Goal: Task Accomplishment & Management: Manage account settings

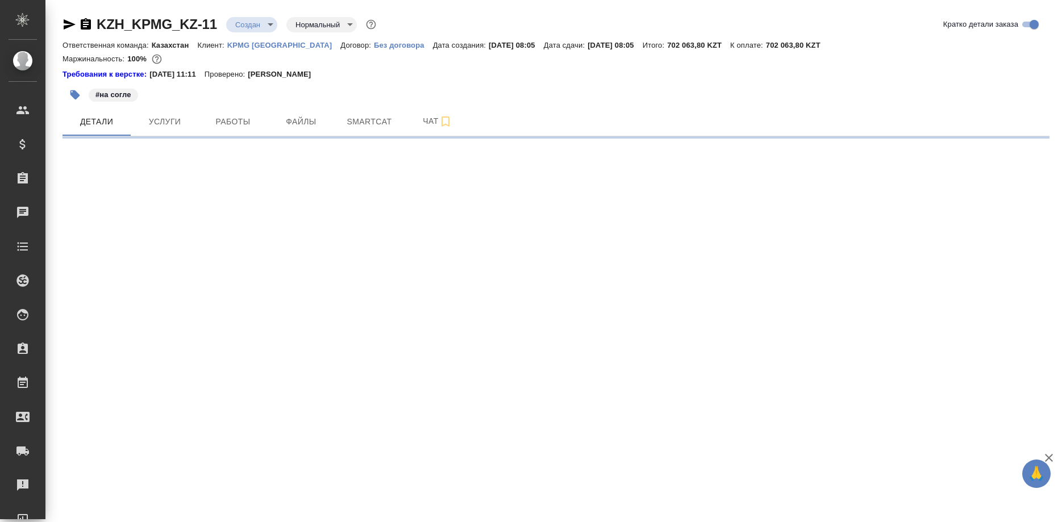
select select "RU"
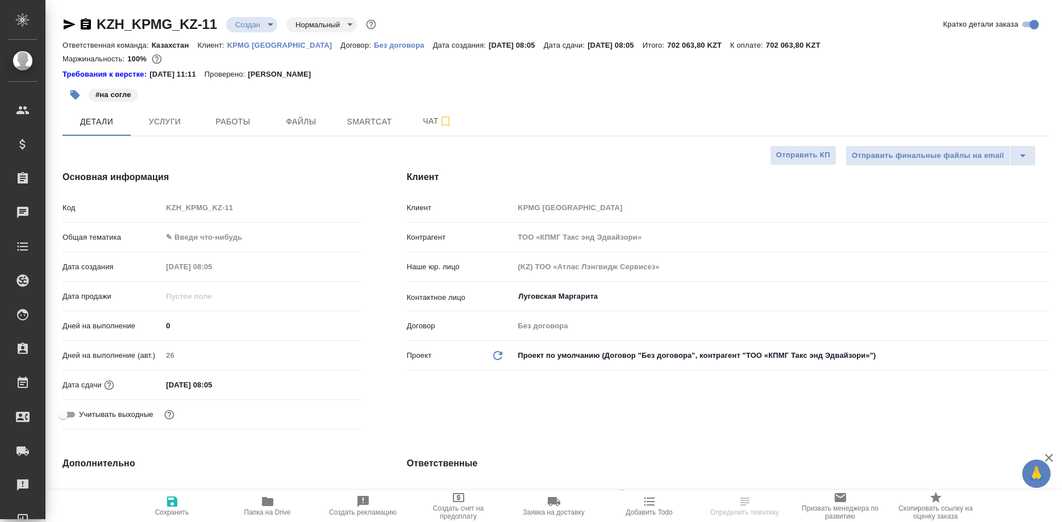
type textarea "x"
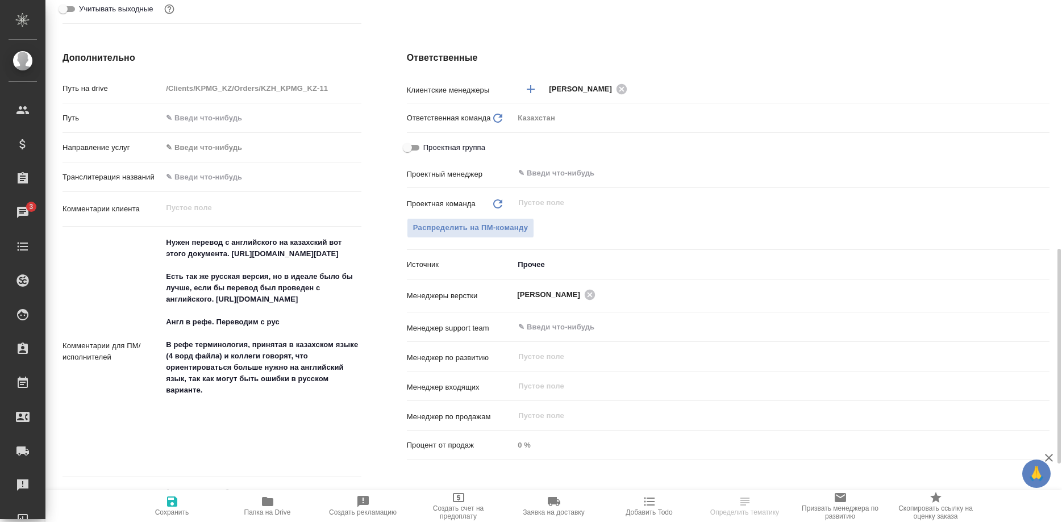
scroll to position [464, 0]
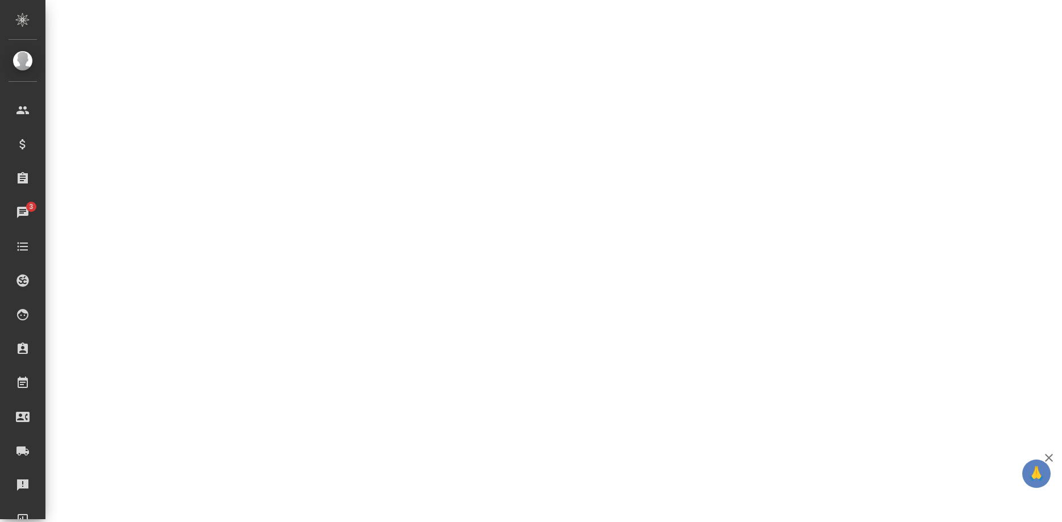
select select "RU"
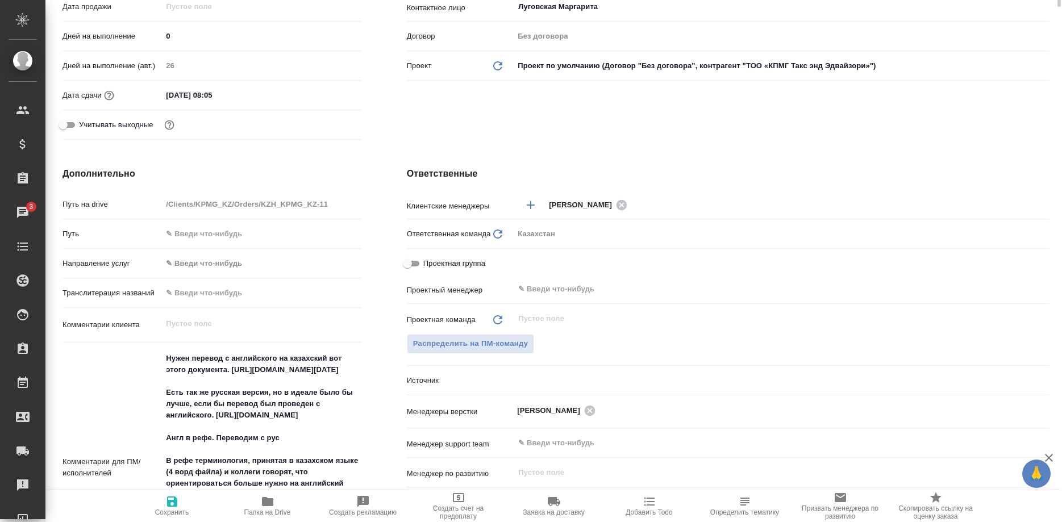
scroll to position [58, 0]
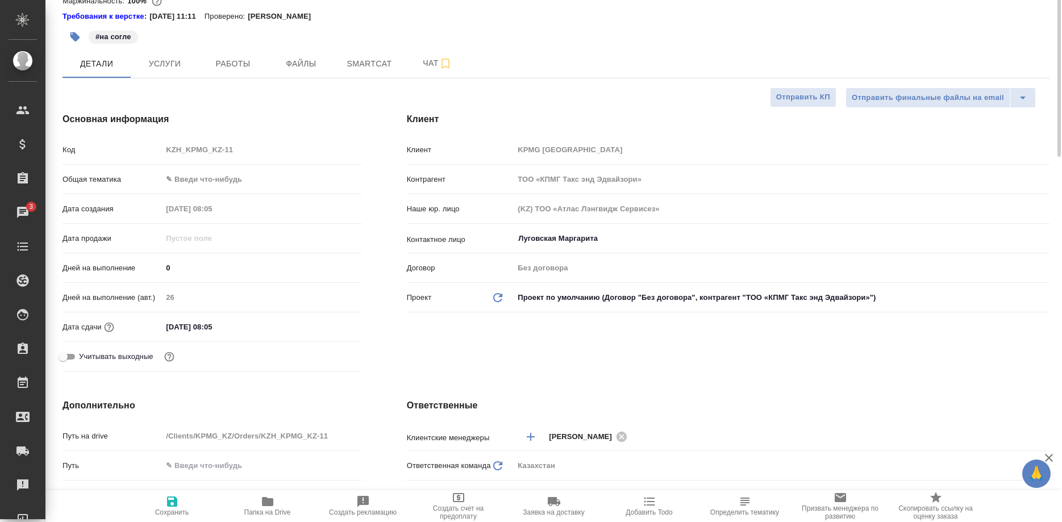
type textarea "x"
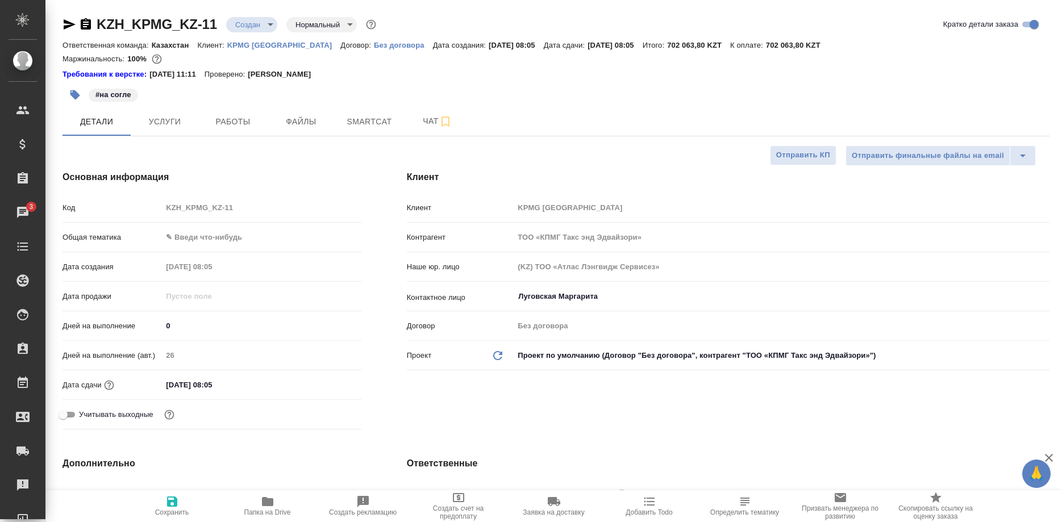
click at [911, 339] on div "Договор Без договора" at bounding box center [728, 331] width 643 height 30
type textarea "x"
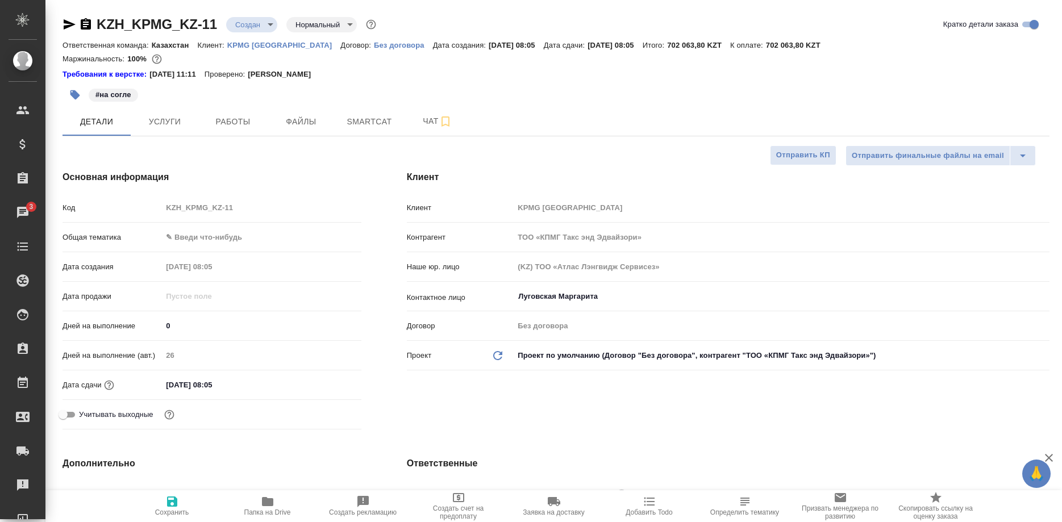
type textarea "x"
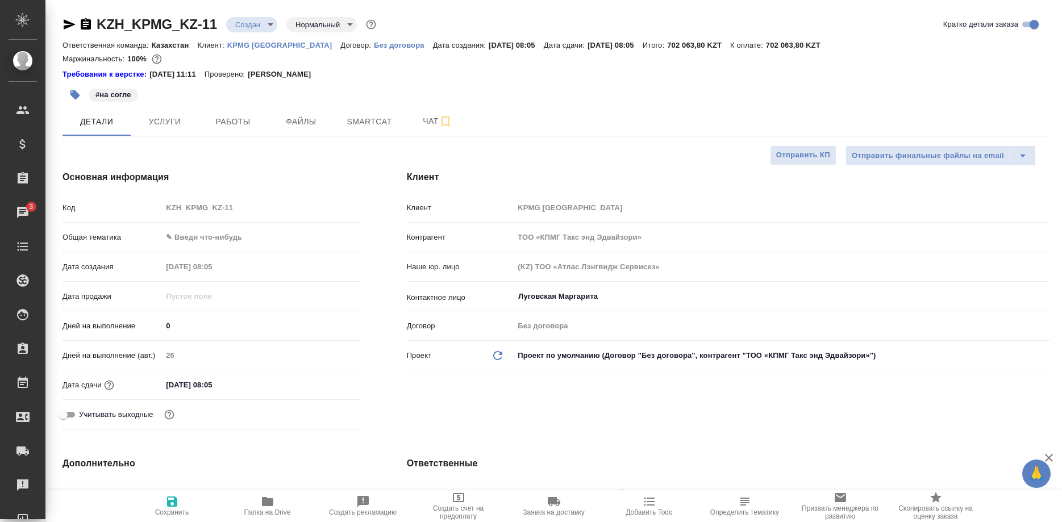
type textarea "x"
click at [260, 506] on span "Папка на Drive" at bounding box center [268, 506] width 82 height 22
type textarea "x"
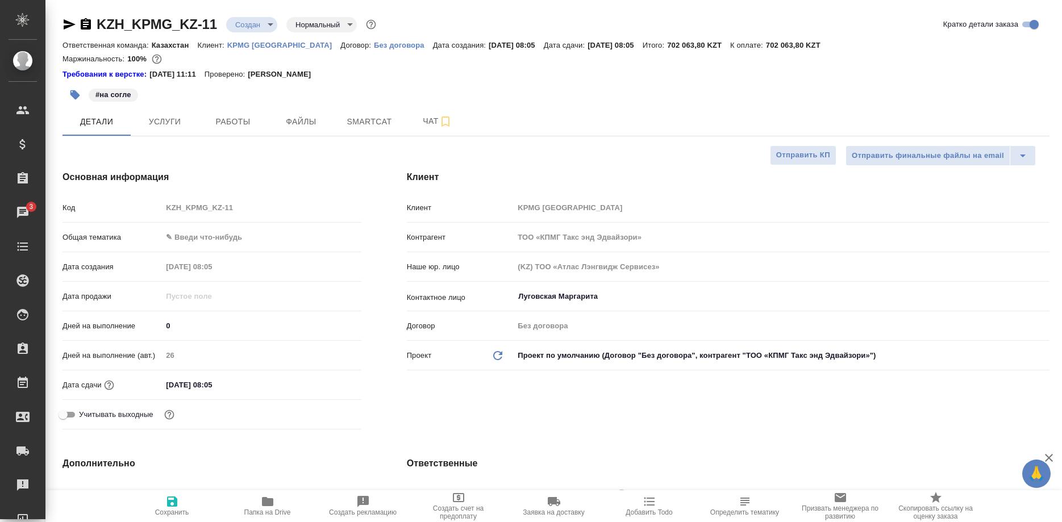
type textarea "x"
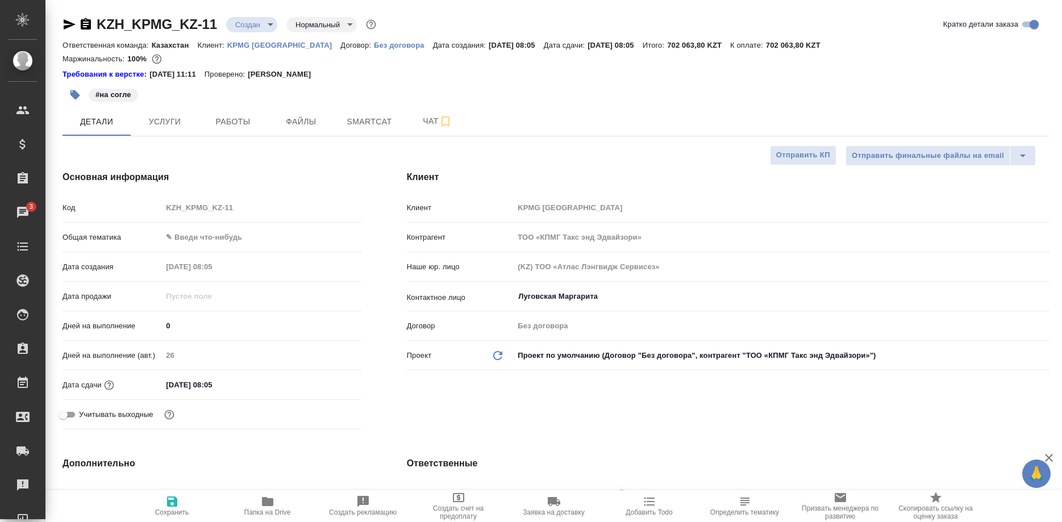
type textarea "x"
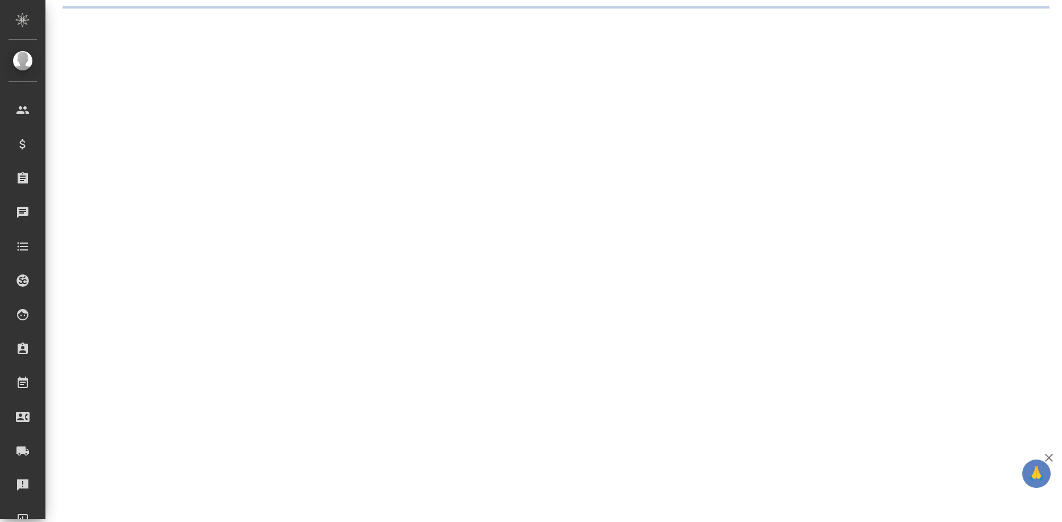
select select "RU"
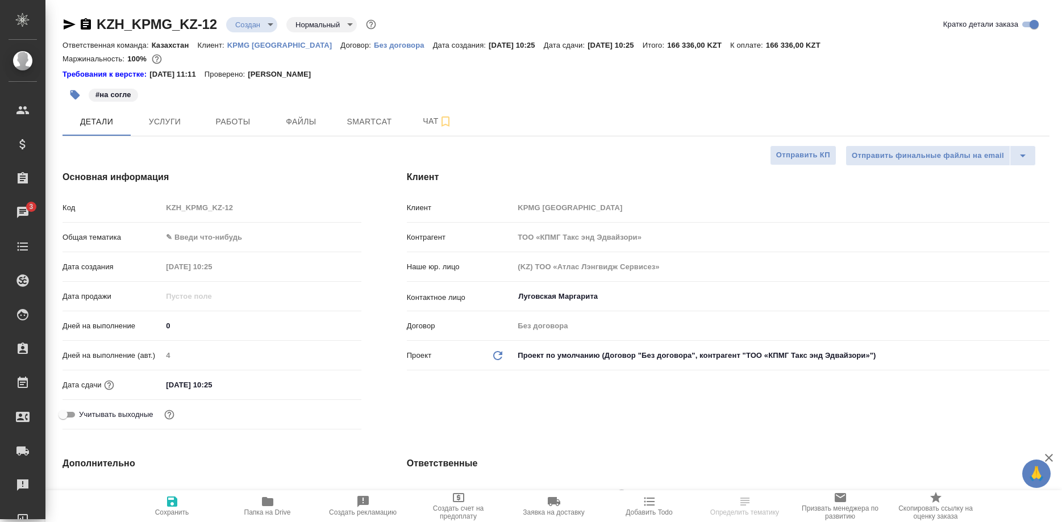
select select "RU"
type textarea "x"
click at [228, 127] on span "Работы" at bounding box center [233, 122] width 55 height 14
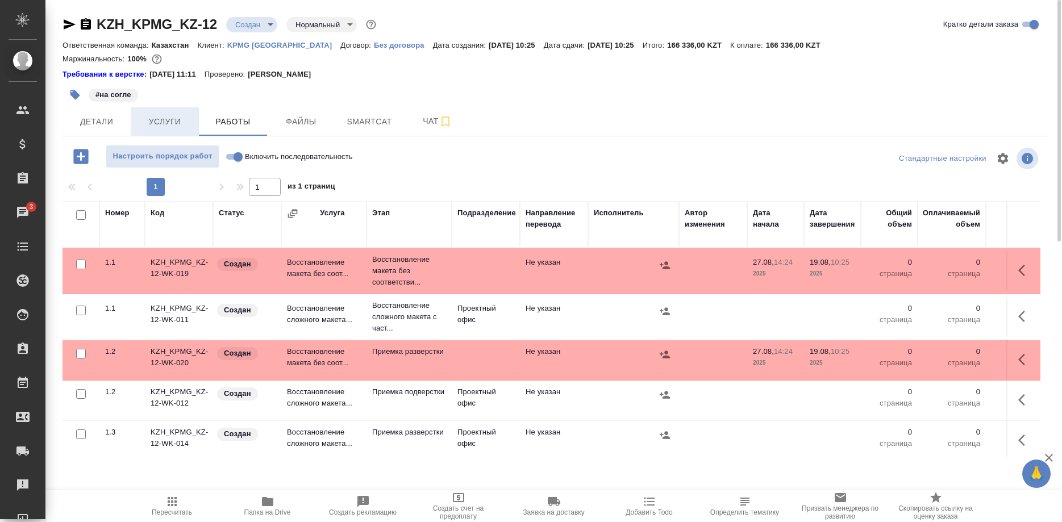
click at [163, 119] on span "Услуги" at bounding box center [165, 122] width 55 height 14
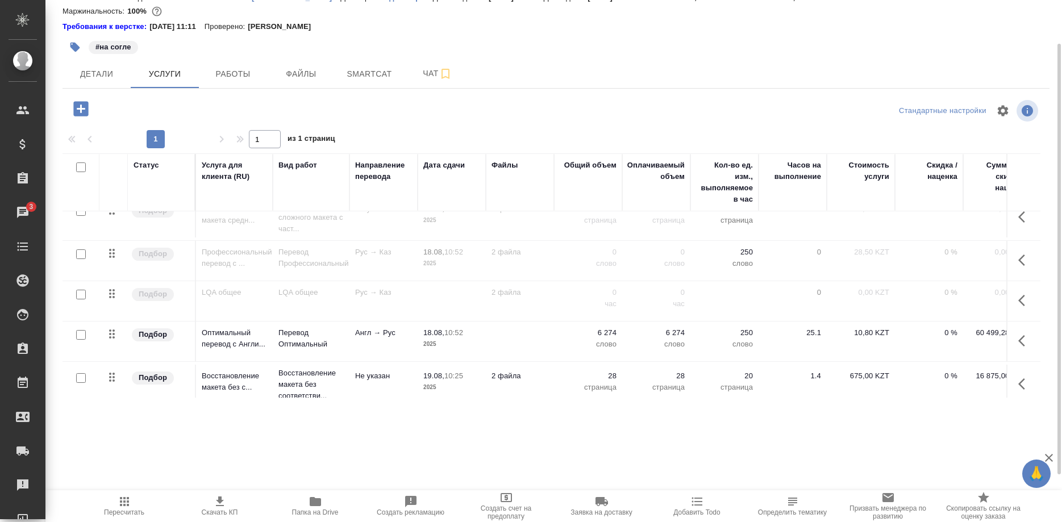
scroll to position [68, 0]
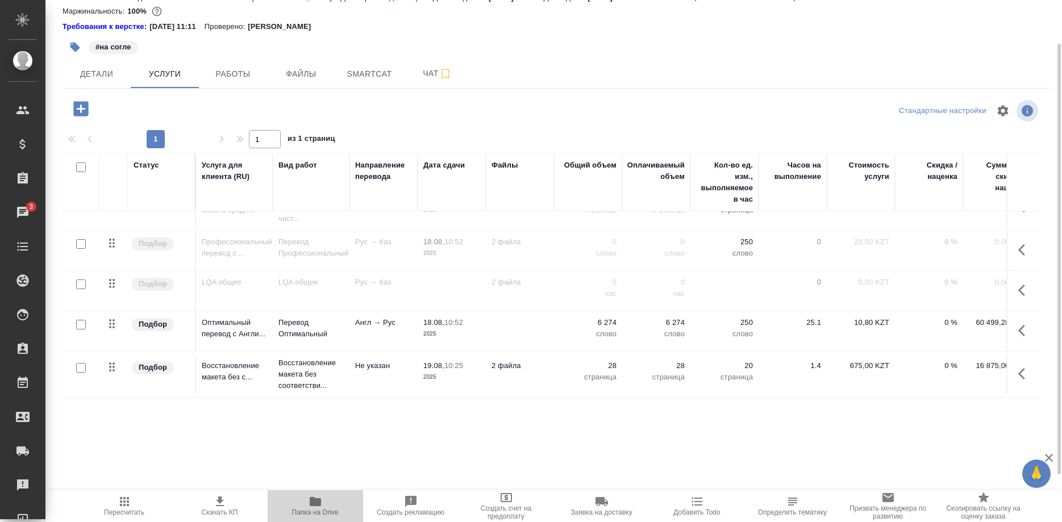
click at [325, 501] on span "Папка на Drive" at bounding box center [315, 506] width 82 height 22
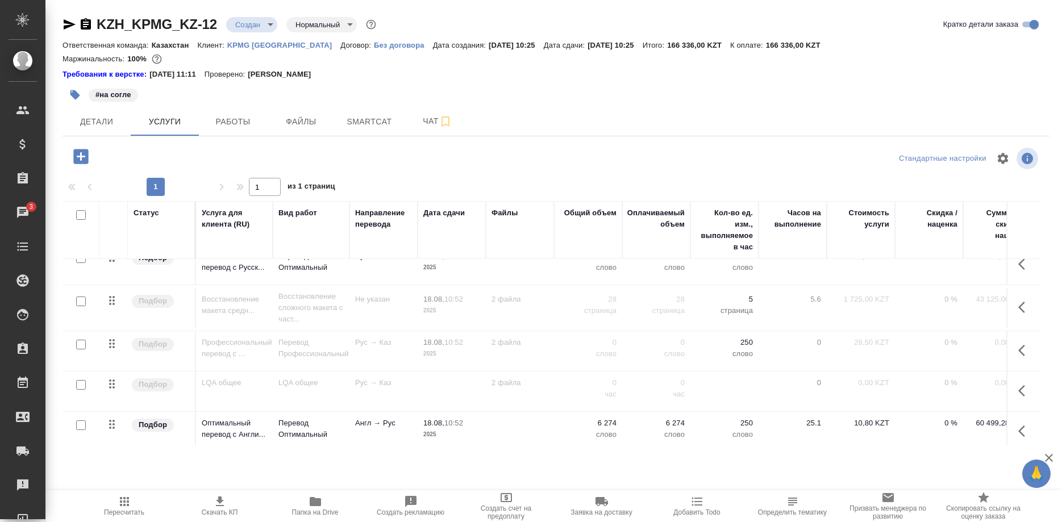
scroll to position [0, 0]
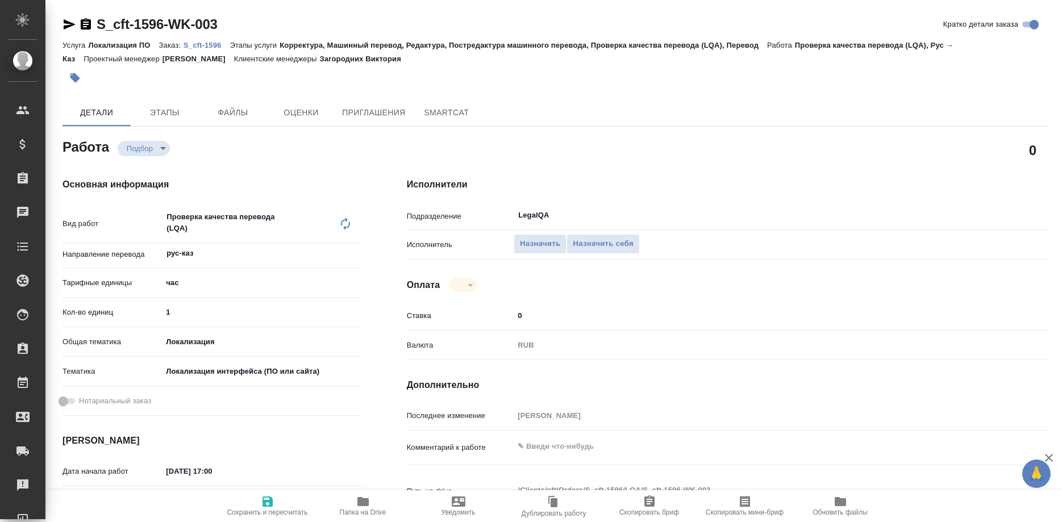
type textarea "x"
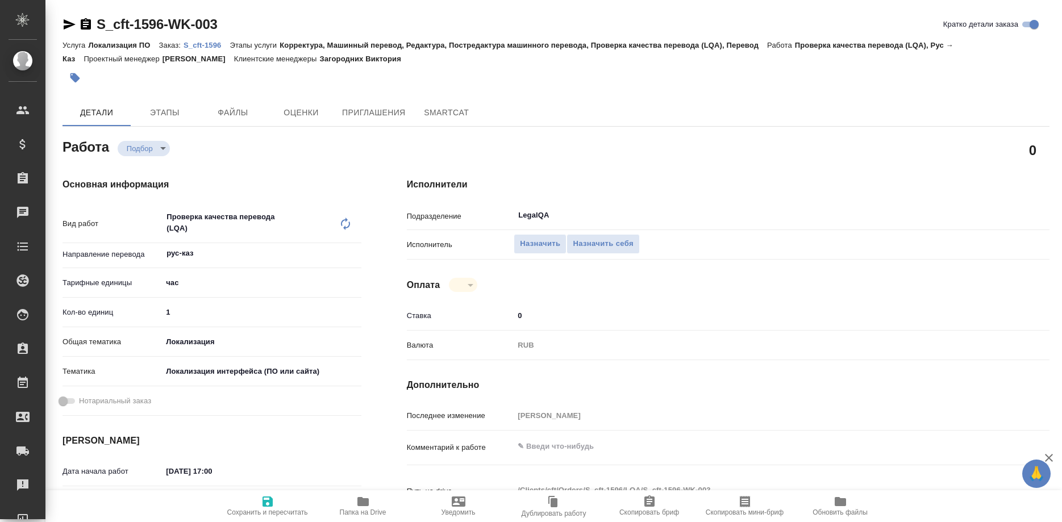
type textarea "x"
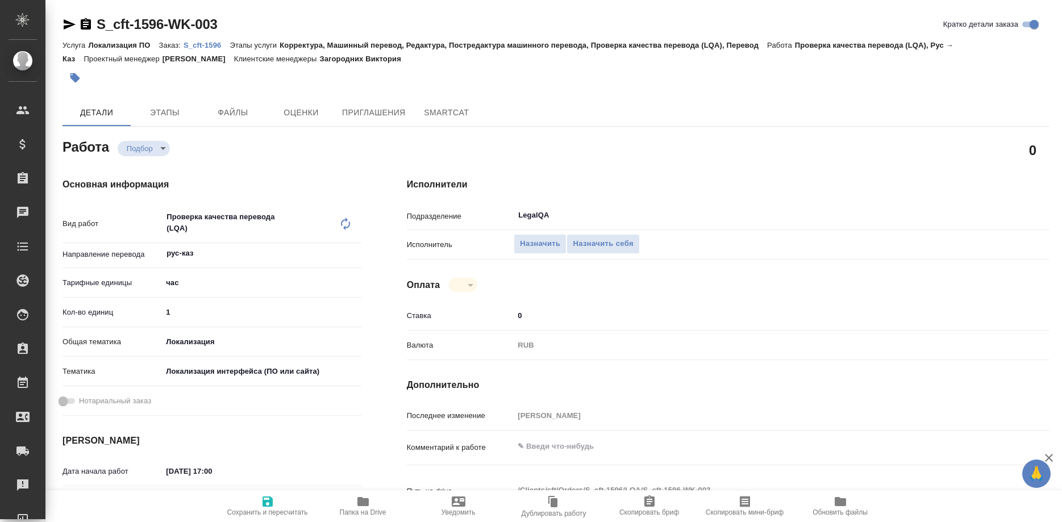
type textarea "x"
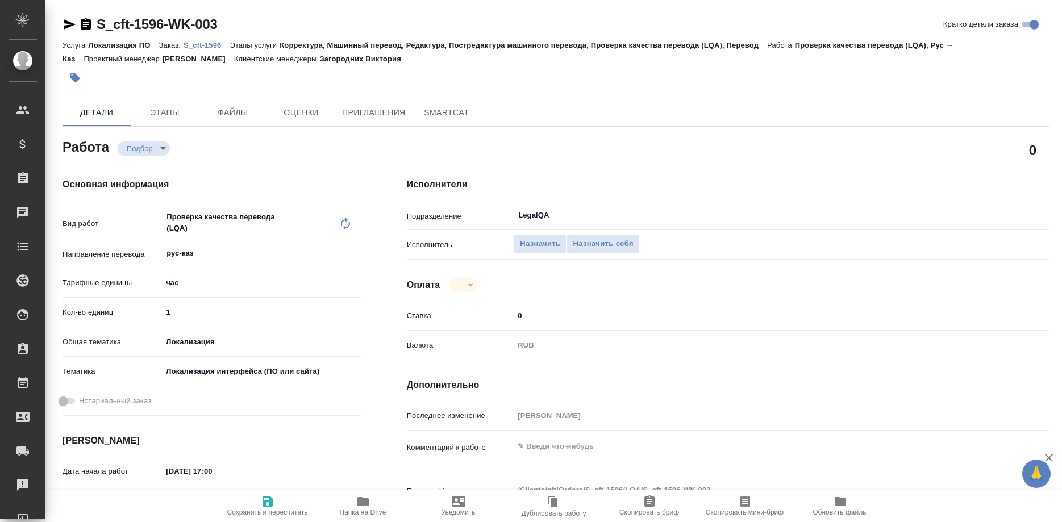
type textarea "x"
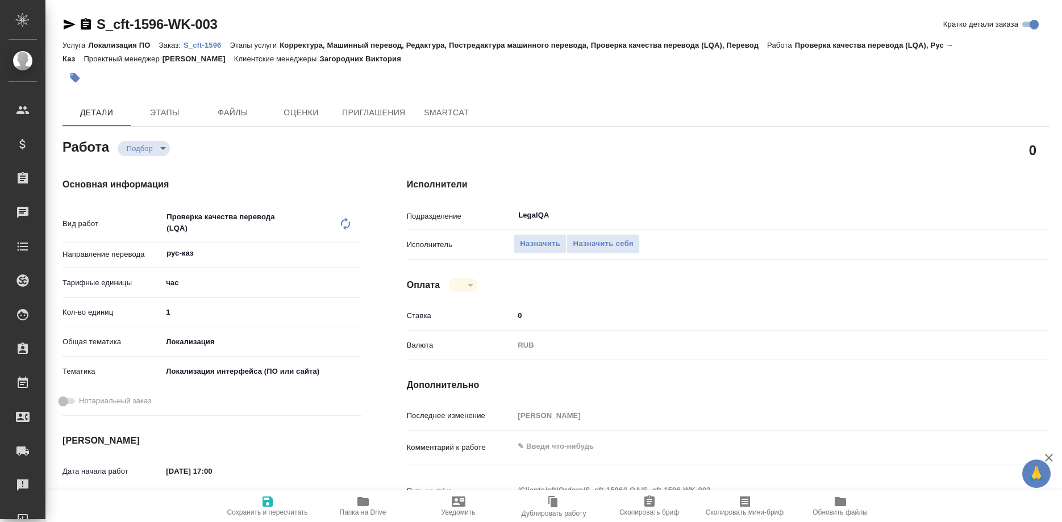
type textarea "x"
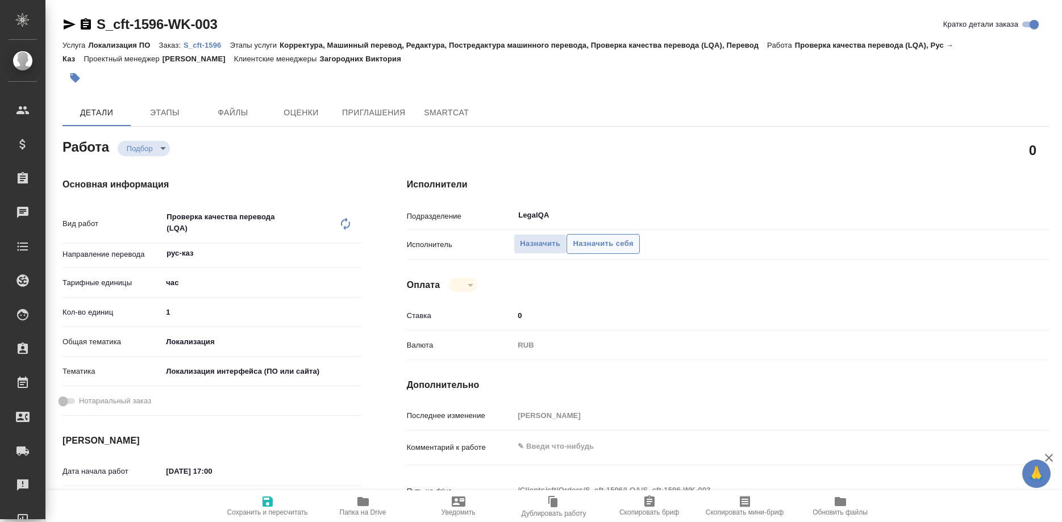
type textarea "x"
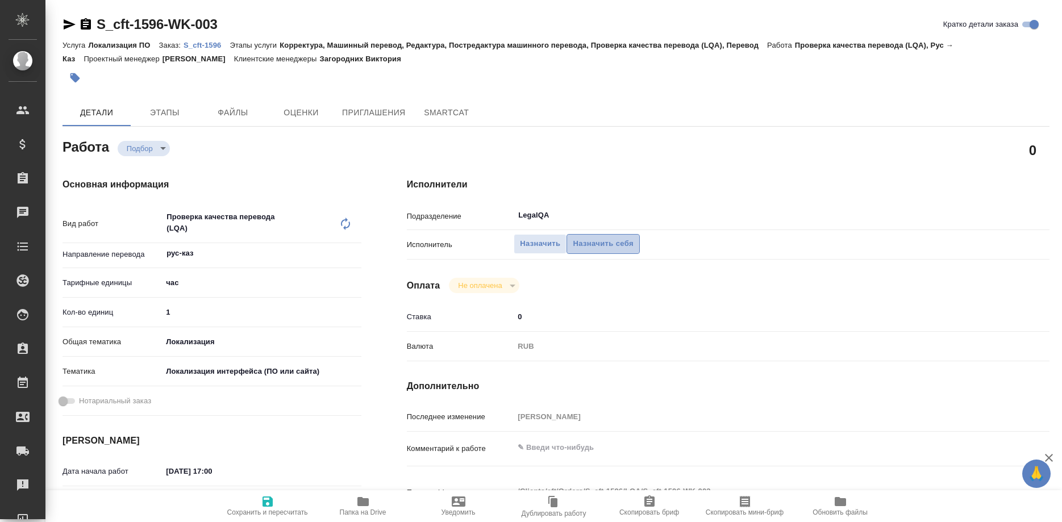
click at [573, 234] on button "Назначить себя" at bounding box center [603, 244] width 73 height 20
type textarea "x"
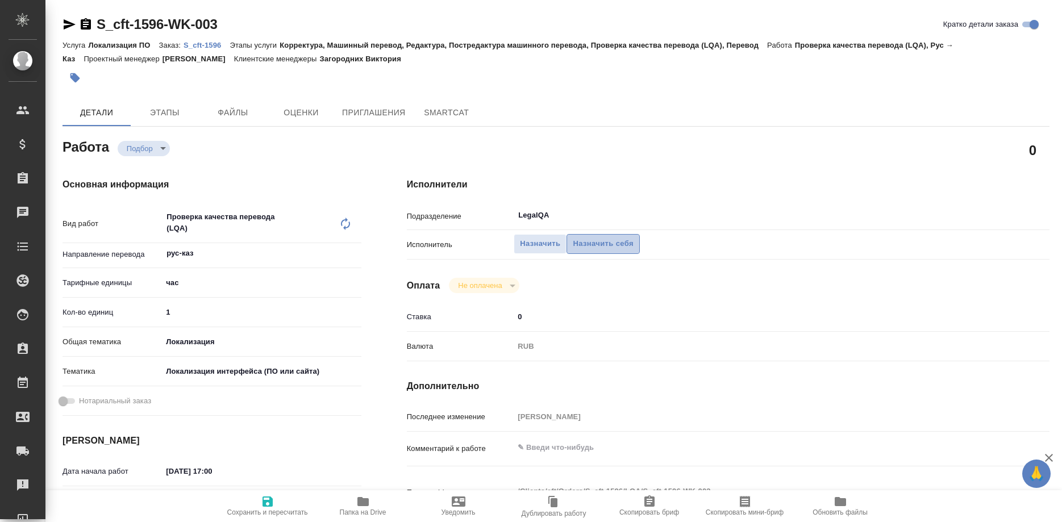
type textarea "x"
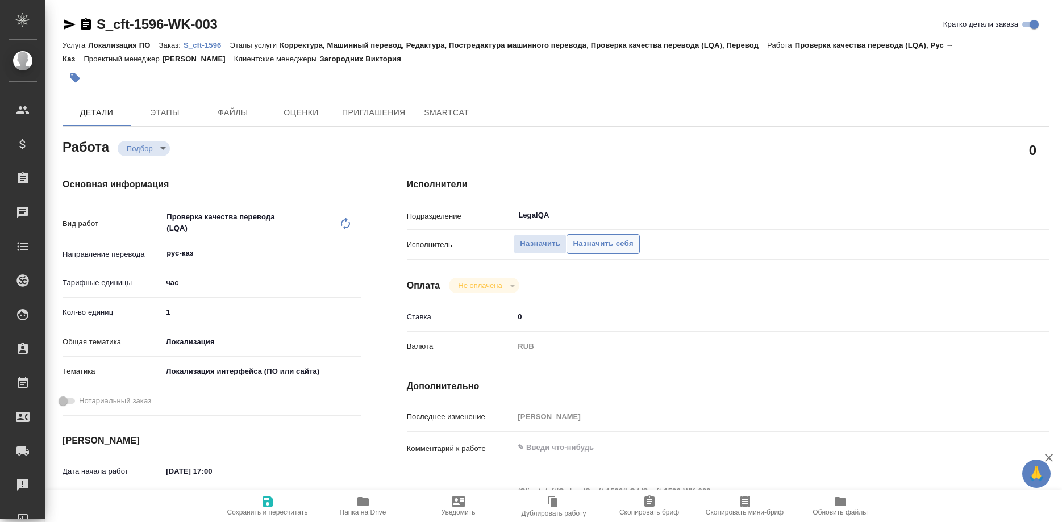
type textarea "x"
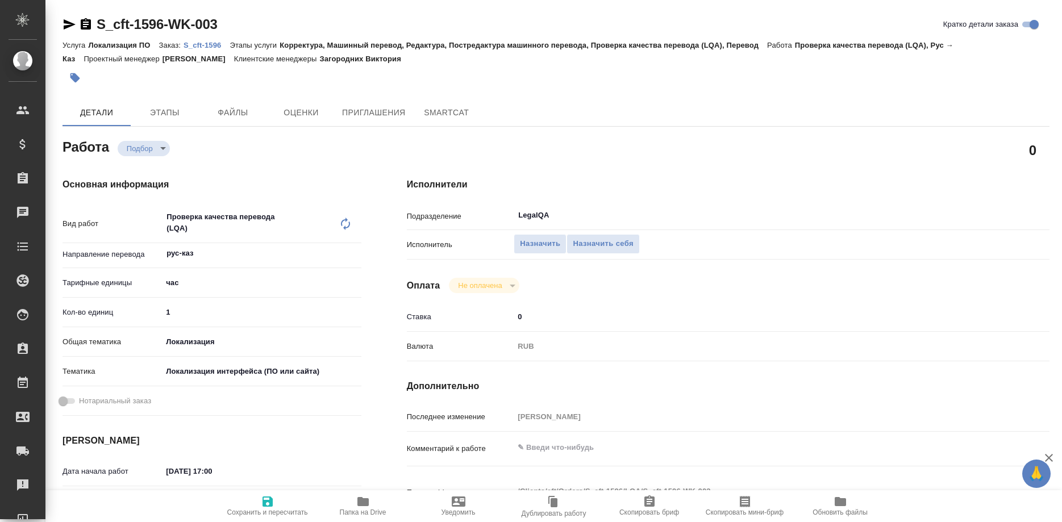
type textarea "x"
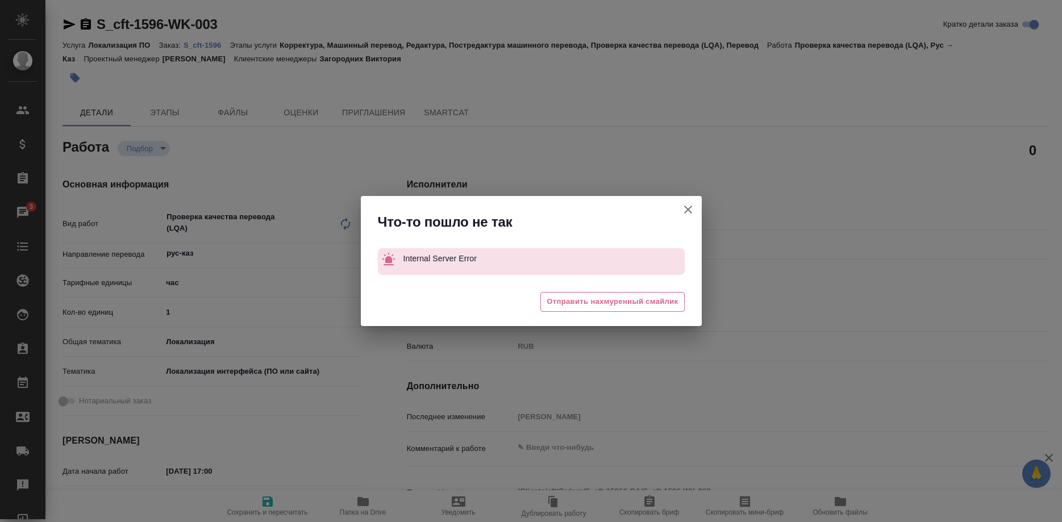
click at [679, 206] on button "Кратко детали заказа" at bounding box center [688, 209] width 27 height 27
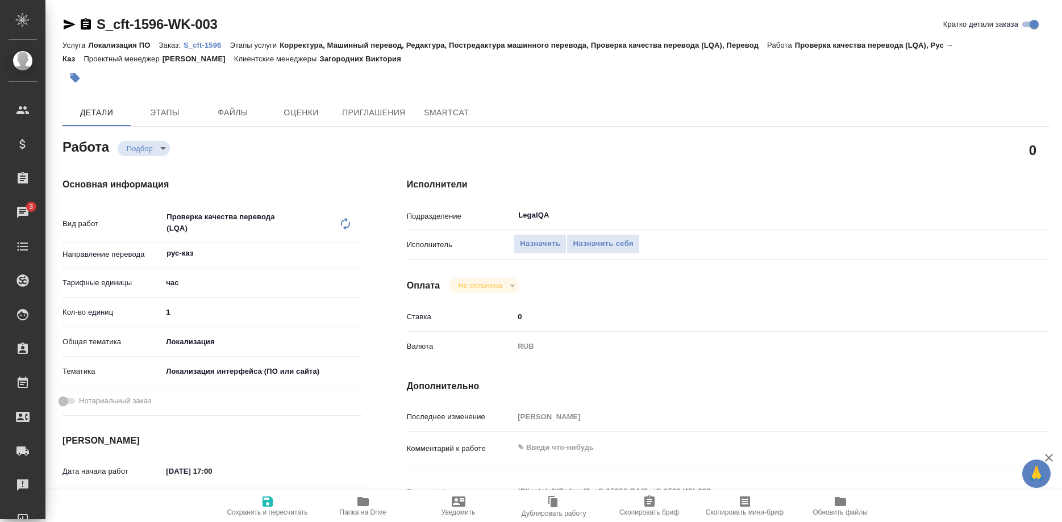
type textarea "x"
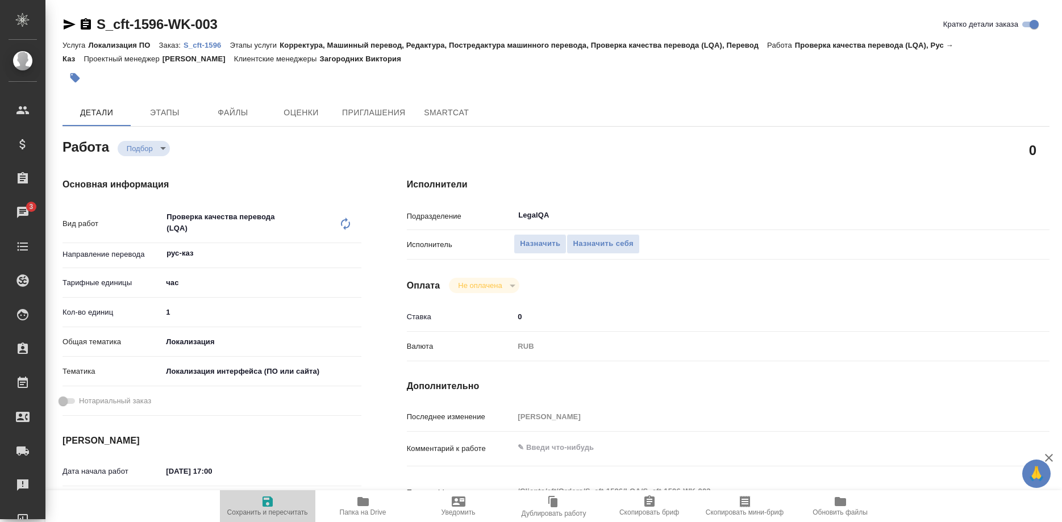
click at [269, 506] on icon "button" at bounding box center [268, 502] width 10 height 10
type textarea "x"
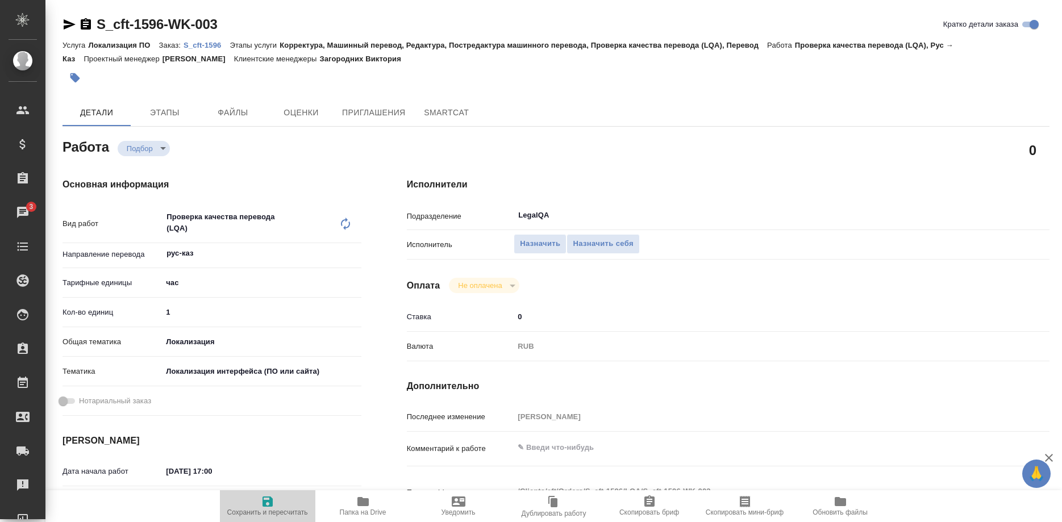
type textarea "x"
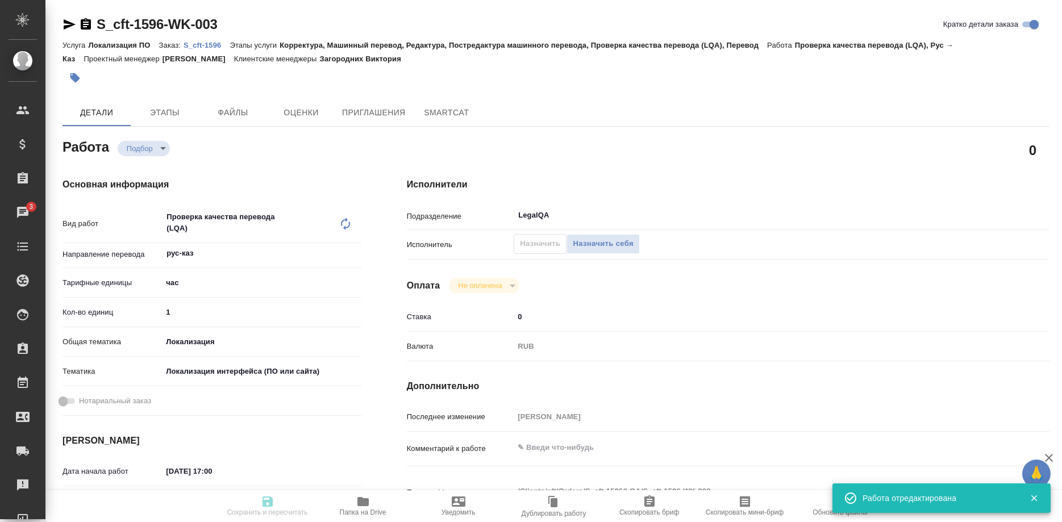
type input "recruiting"
type textarea "Проверка качества перевода (LQA)"
type textarea "x"
type input "рус-каз"
type input "5a8b1489cc6b4906c91bfd93"
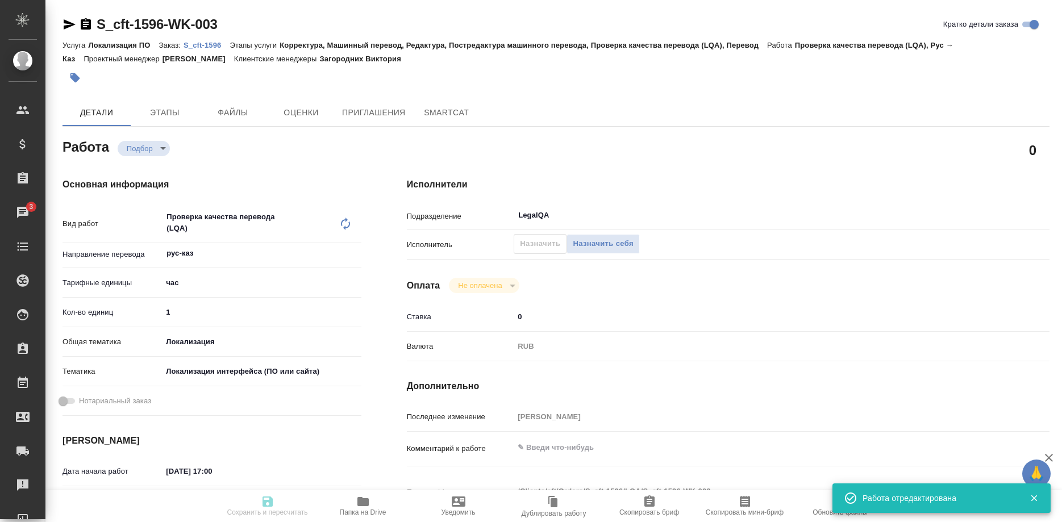
type input "1"
type input "local"
type input "5a8b8b956a9677013d343e0d"
type input "15.09.2025 17:00"
type input "16.09.2025 11:00"
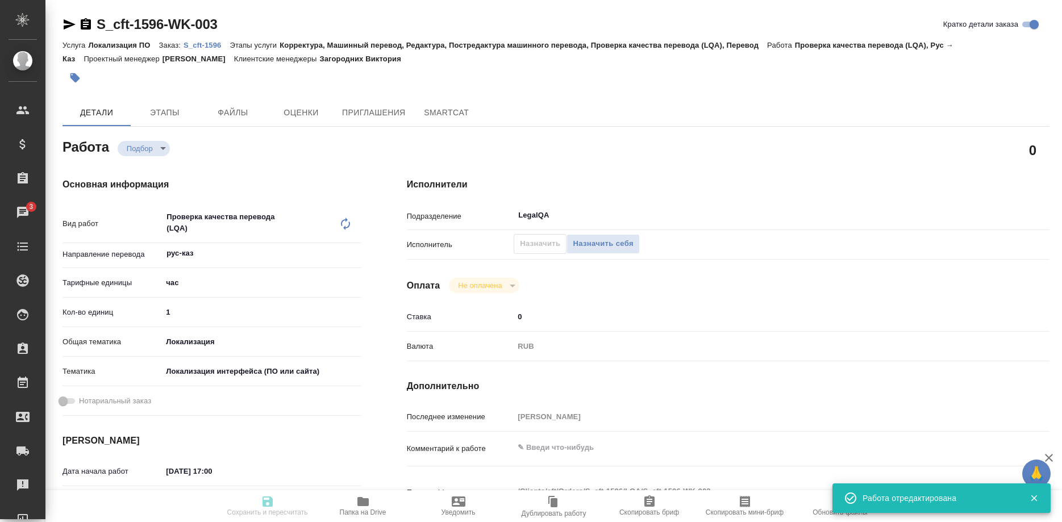
type input "16.09.2025 11:00"
type input "LegalQA"
type input "notPayed"
type input "0"
type input "RUB"
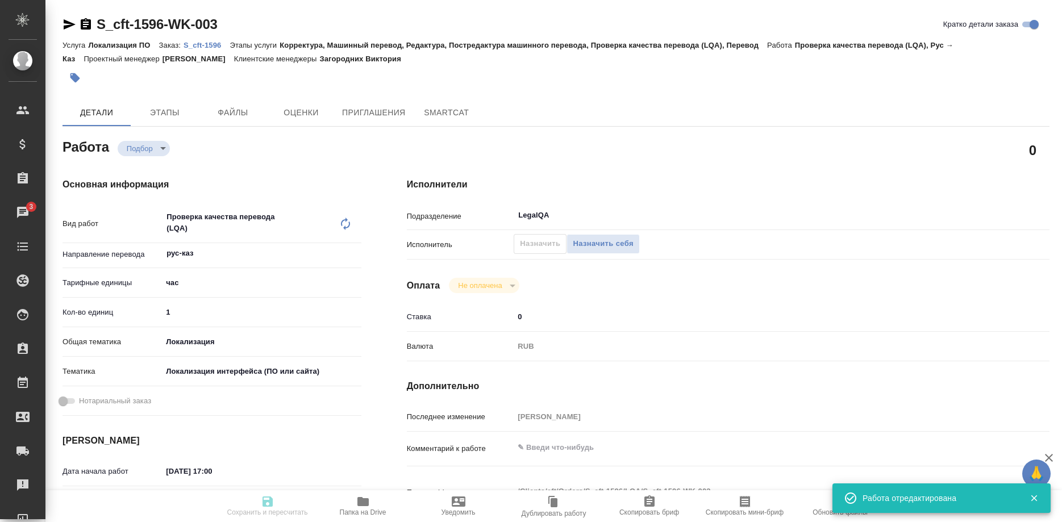
type input "[PERSON_NAME]"
type textarea "x"
type textarea "/Clients/cft/Orders/S_cft-1596/LQA/S_cft-1596-WK-003"
type textarea "x"
type input "S_cft-1596"
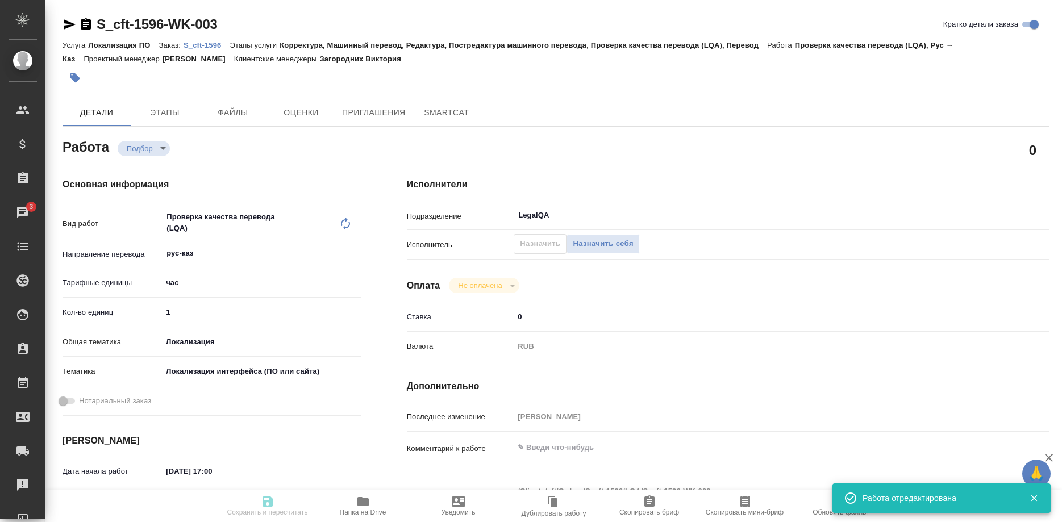
type input "Локализация ПО"
type input "Корректура, Машинный перевод, Редактура, Постредактура машинного перевода, Пров…"
type input "Загородних Виктория"
type input "/Clients/cft/Orders/S_cft-1596"
type textarea "x"
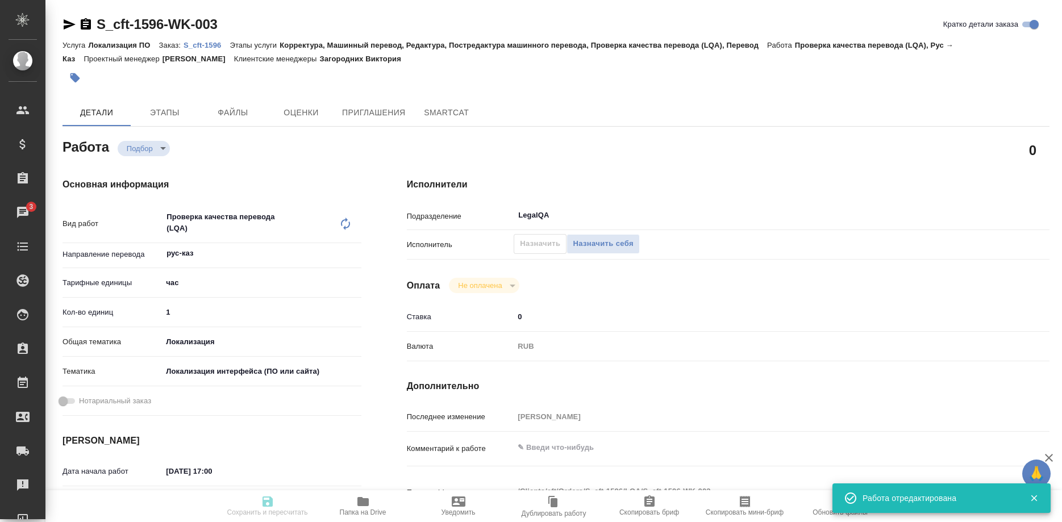
type textarea "x"
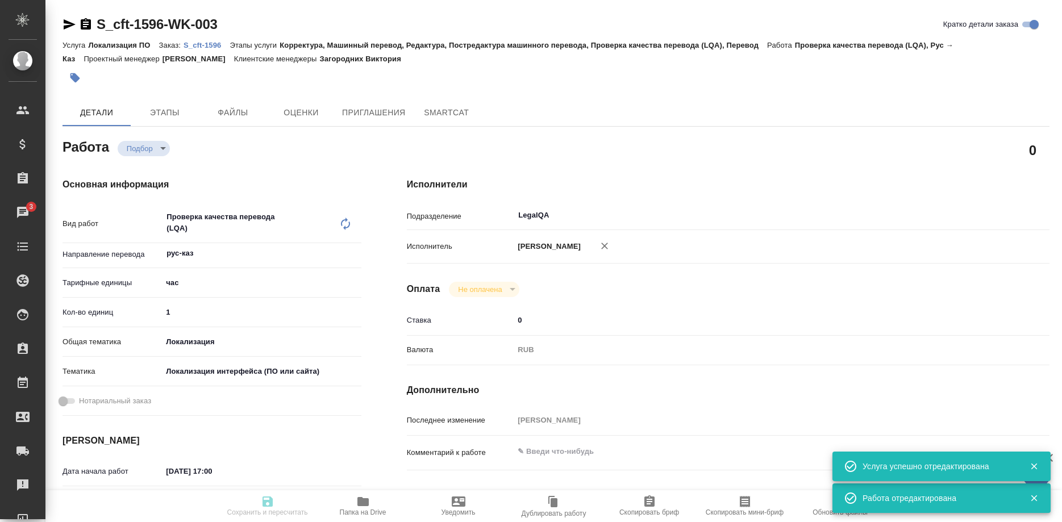
type textarea "x"
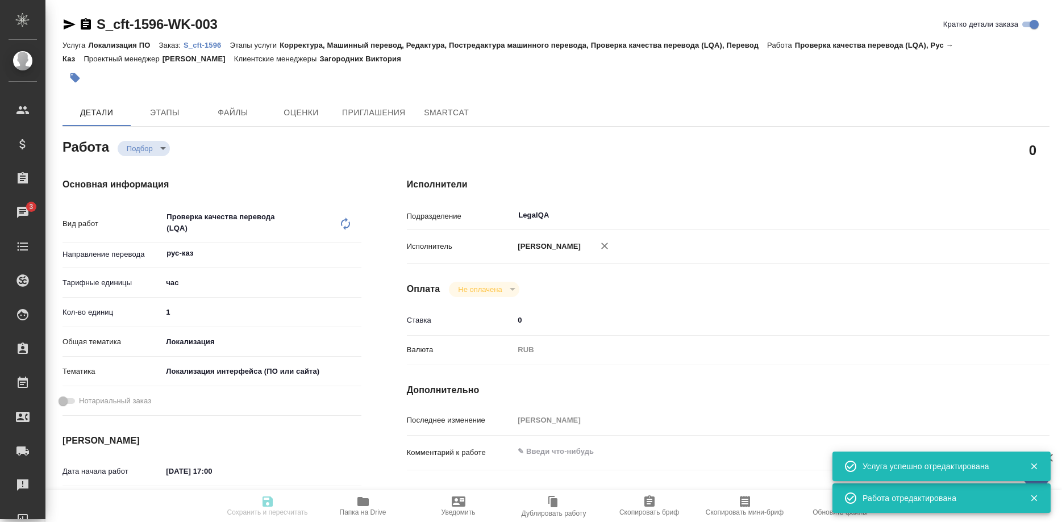
type textarea "x"
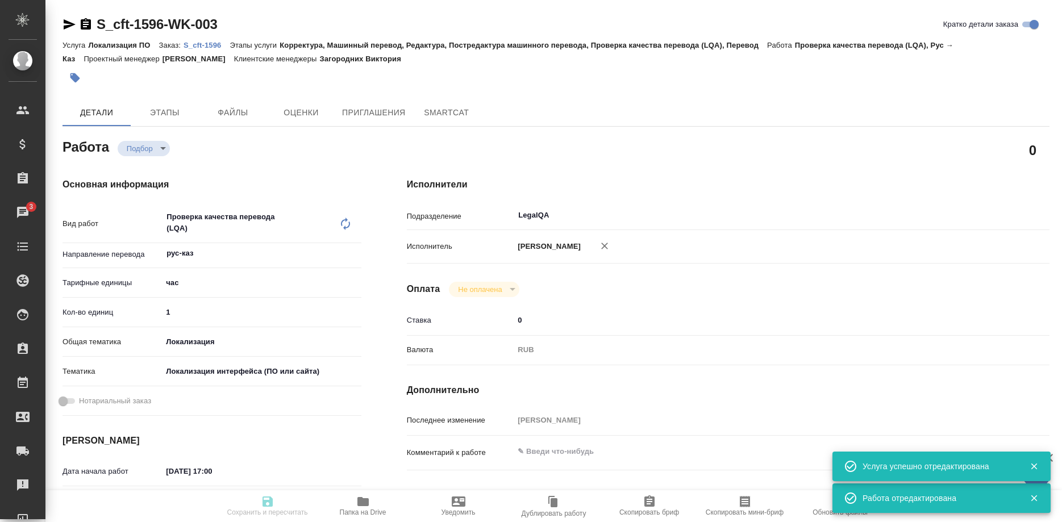
type textarea "x"
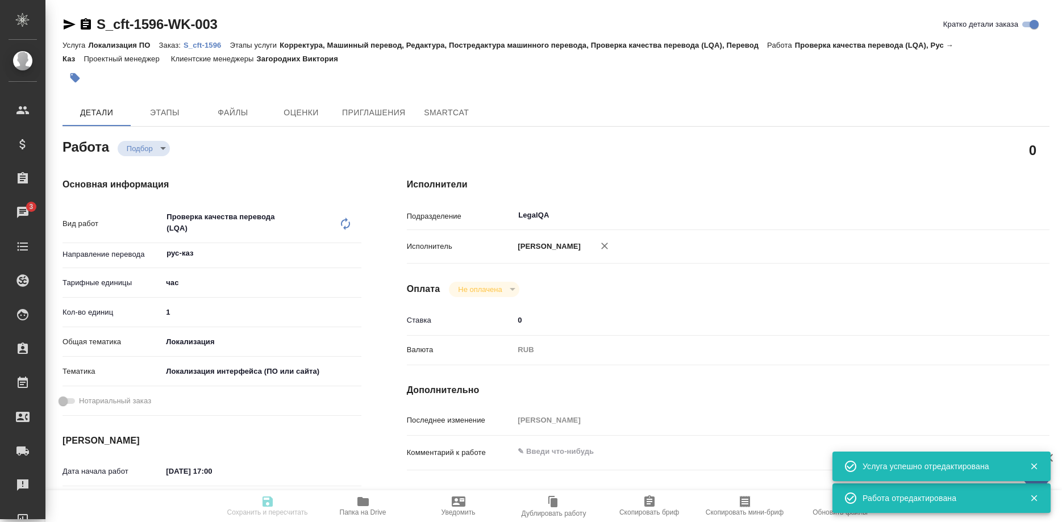
type textarea "x"
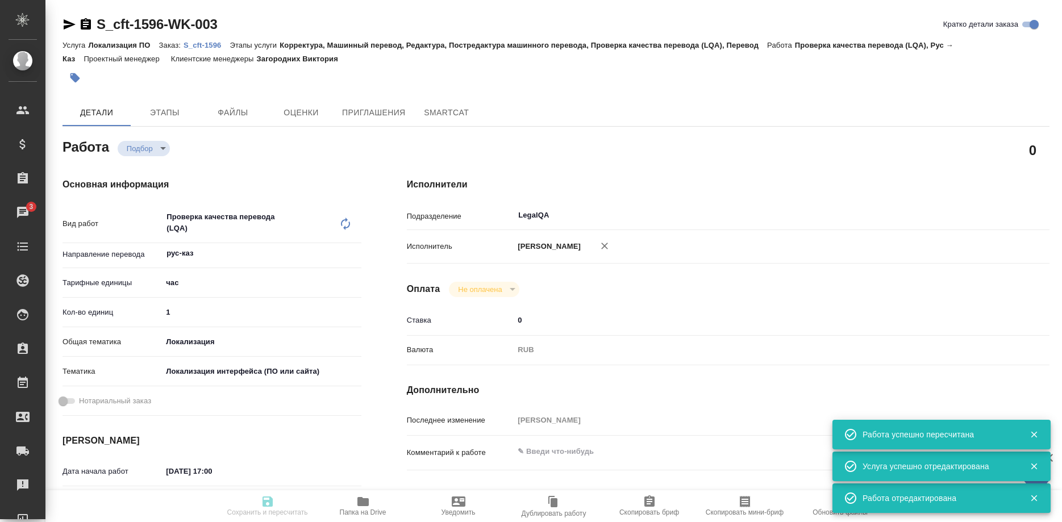
type input "recruiting"
type textarea "Проверка качества перевода (LQA)"
type textarea "x"
type input "рус-каз"
type input "5a8b1489cc6b4906c91bfd93"
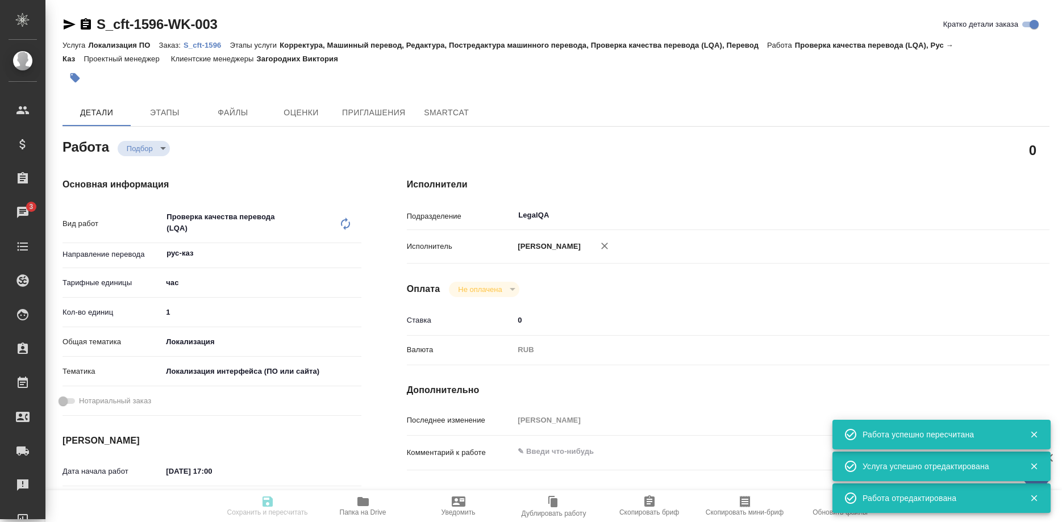
type input "1"
type input "local"
type input "5a8b8b956a9677013d343e0d"
type input "15.09.2025 17:00"
type input "16.09.2025 11:00"
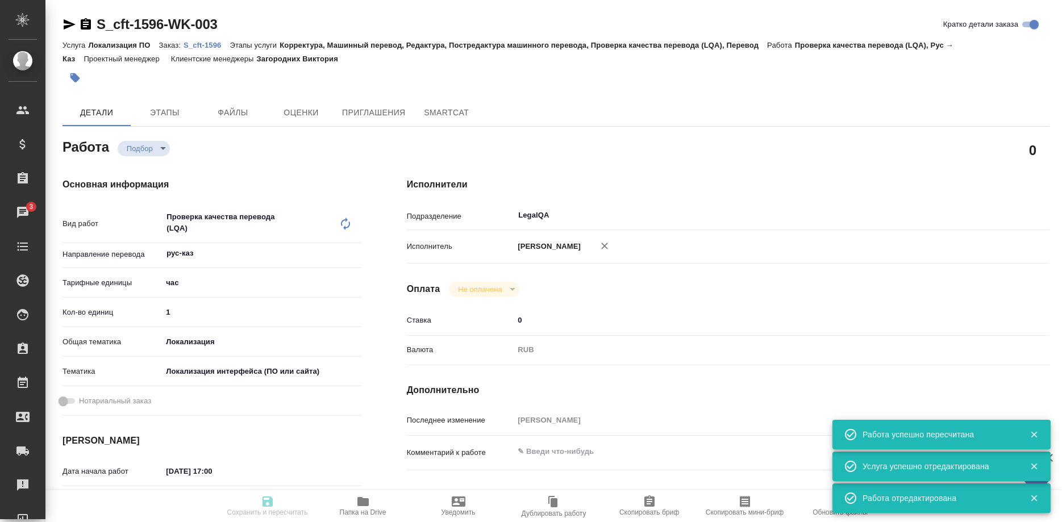
type input "16.09.2025 11:00"
type input "LegalQA"
type input "notPayed"
type input "0"
type input "RUB"
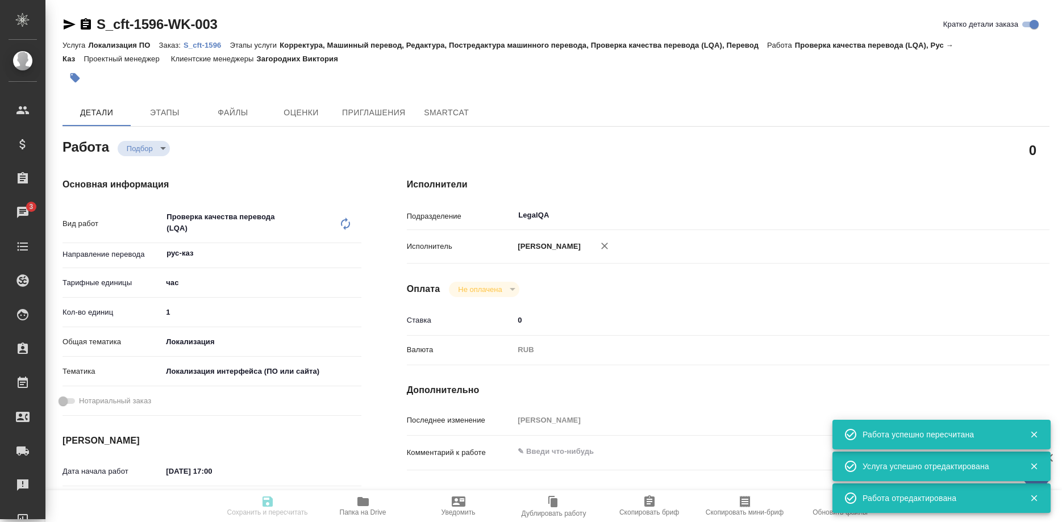
type input "[PERSON_NAME]"
type textarea "x"
type textarea "/Clients/cft/Orders/S_cft-1596/LQA/S_cft-1596-WK-003"
type textarea "x"
type input "S_cft-1596"
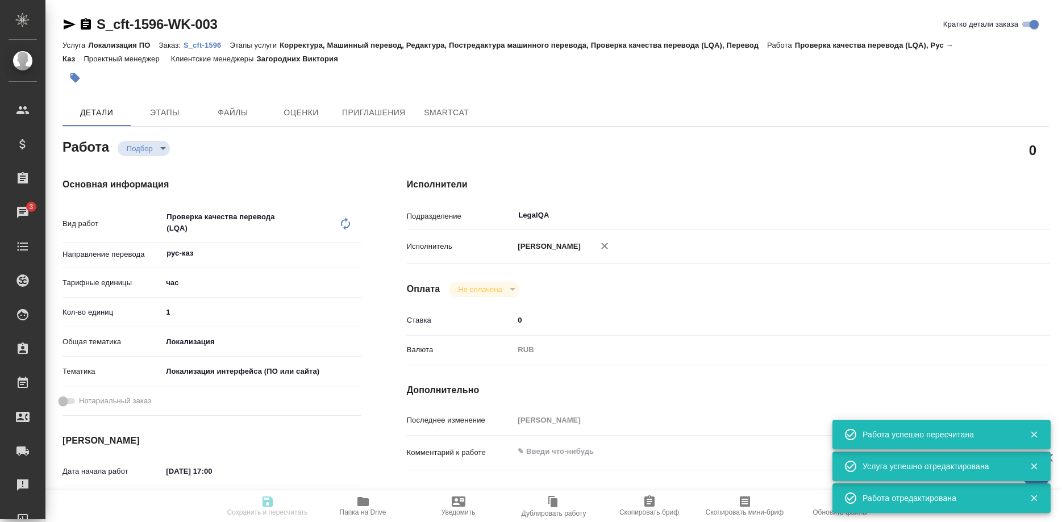
type input "Локализация ПО"
type input "Корректура, Машинный перевод, Редактура, Постредактура машинного перевода, Пров…"
type input "Загородних Виктория"
type input "/Clients/cft/Orders/S_cft-1596"
type textarea "x"
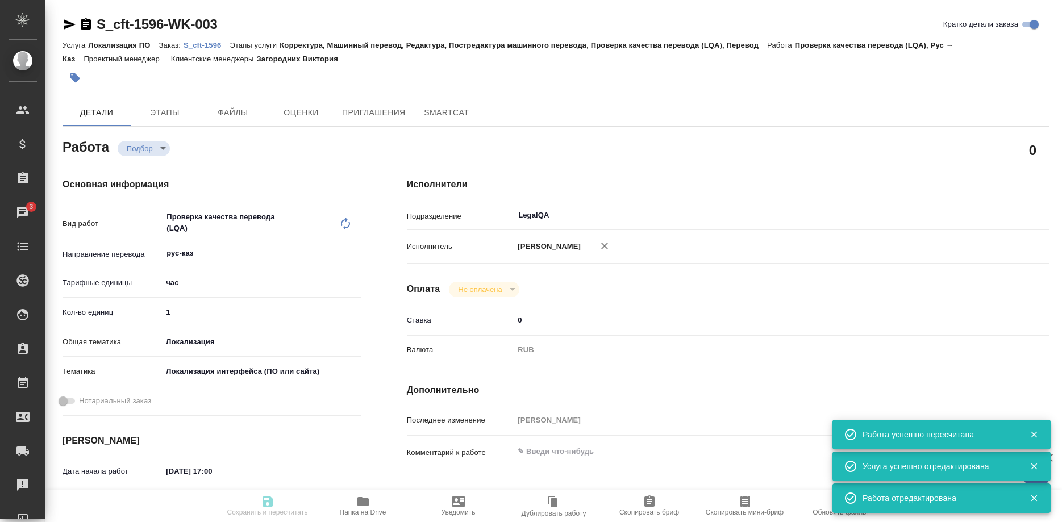
type textarea "x"
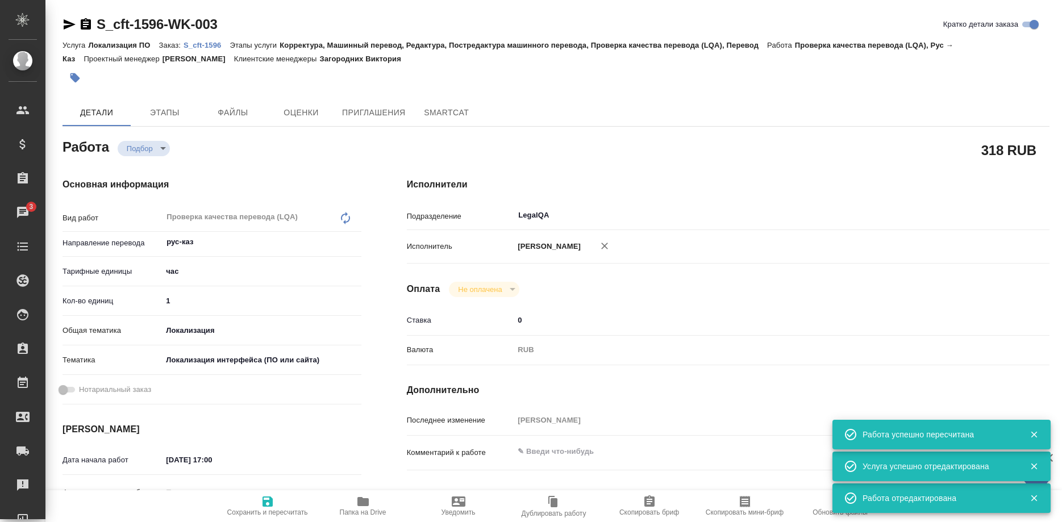
type textarea "x"
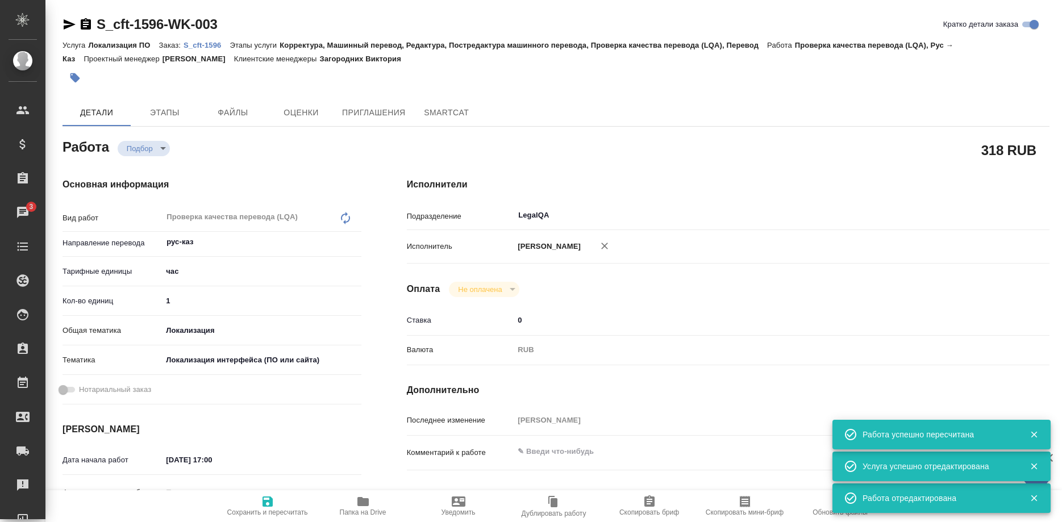
type textarea "x"
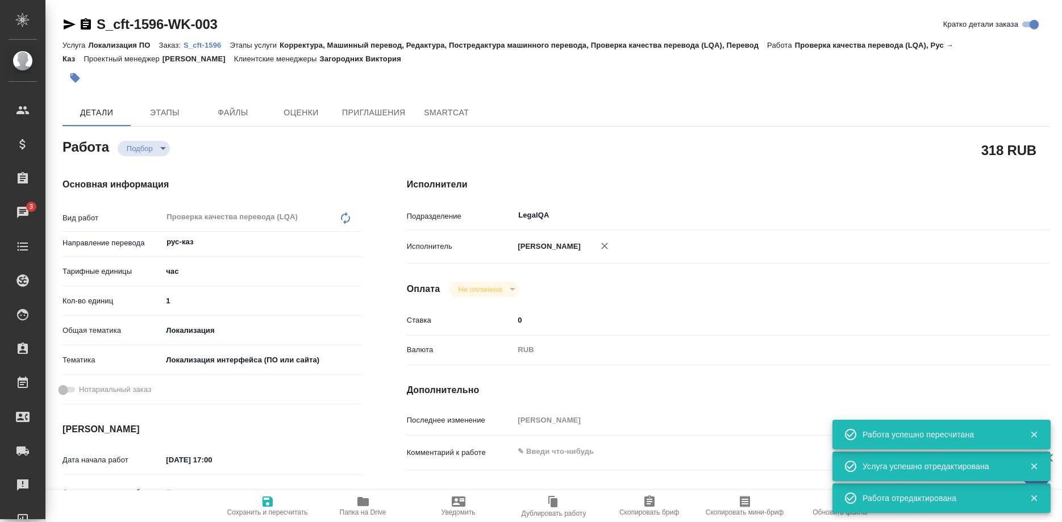
type textarea "x"
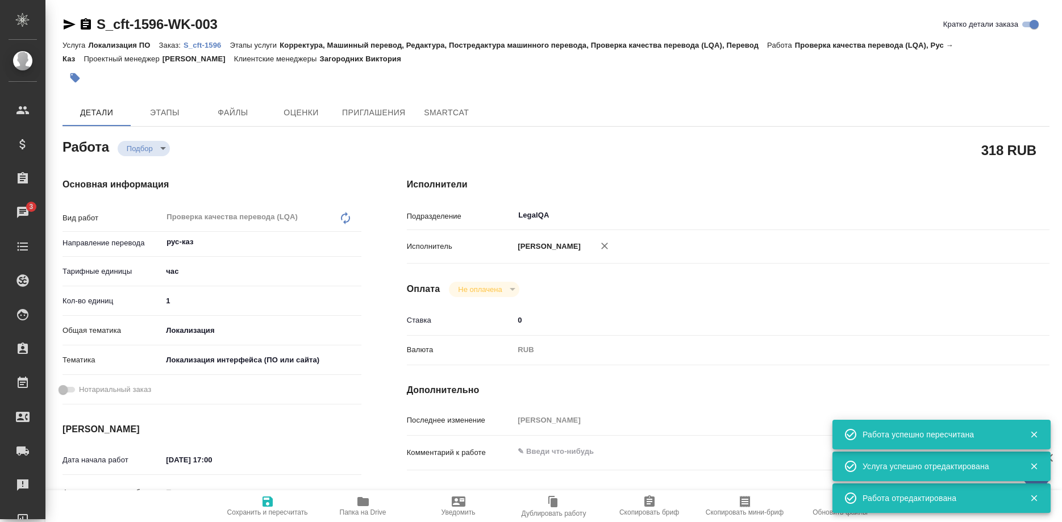
type textarea "x"
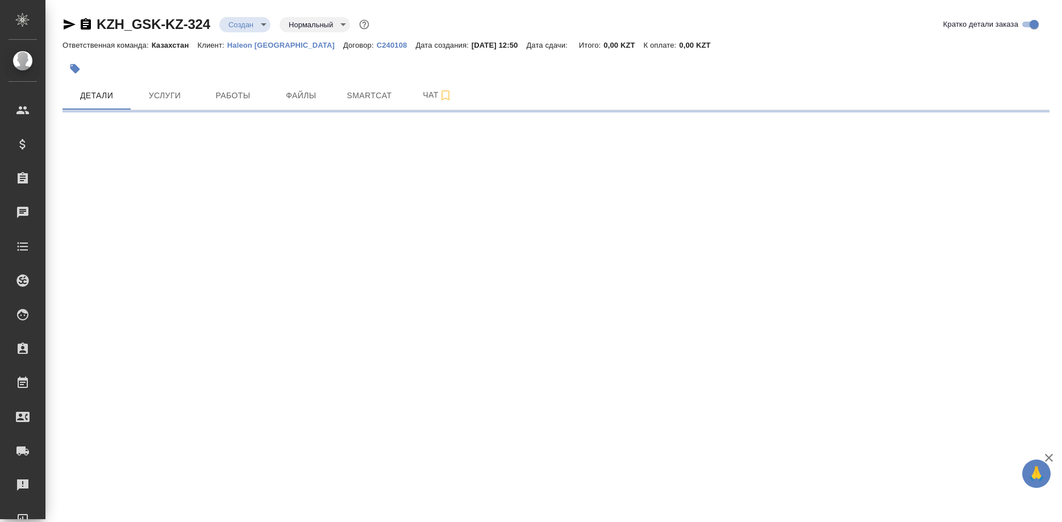
select select "RU"
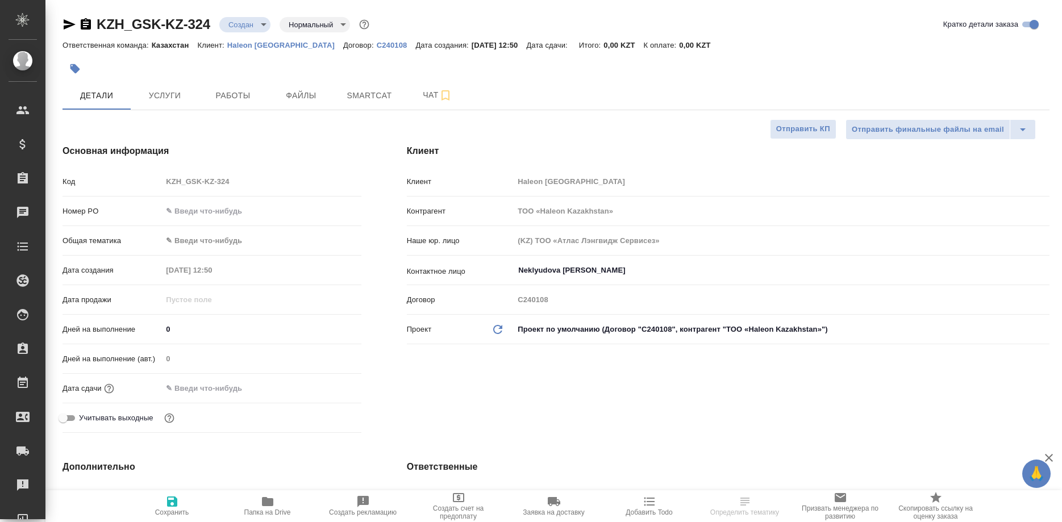
type textarea "x"
click at [930, 273] on input "Neklyudova Yuliya" at bounding box center [762, 271] width 491 height 14
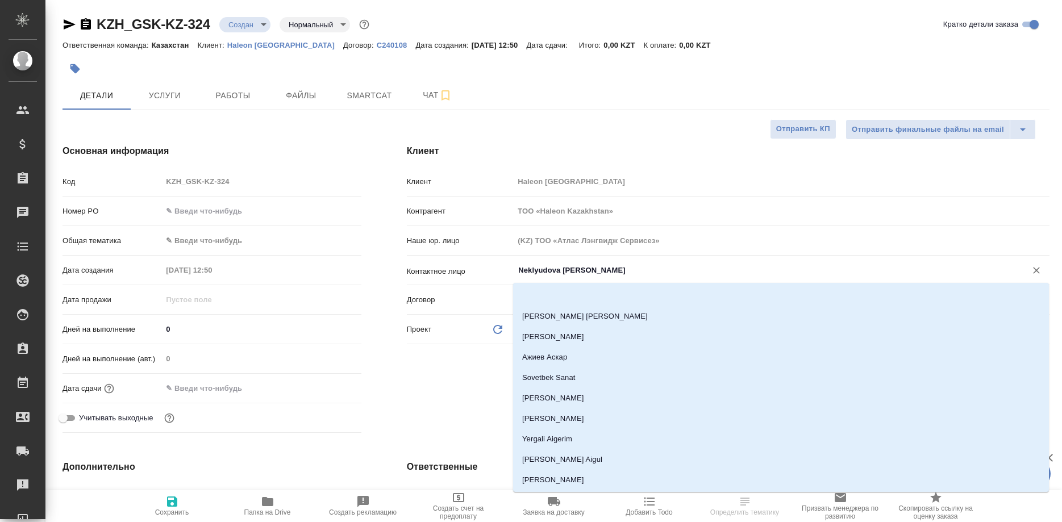
scroll to position [60, 0]
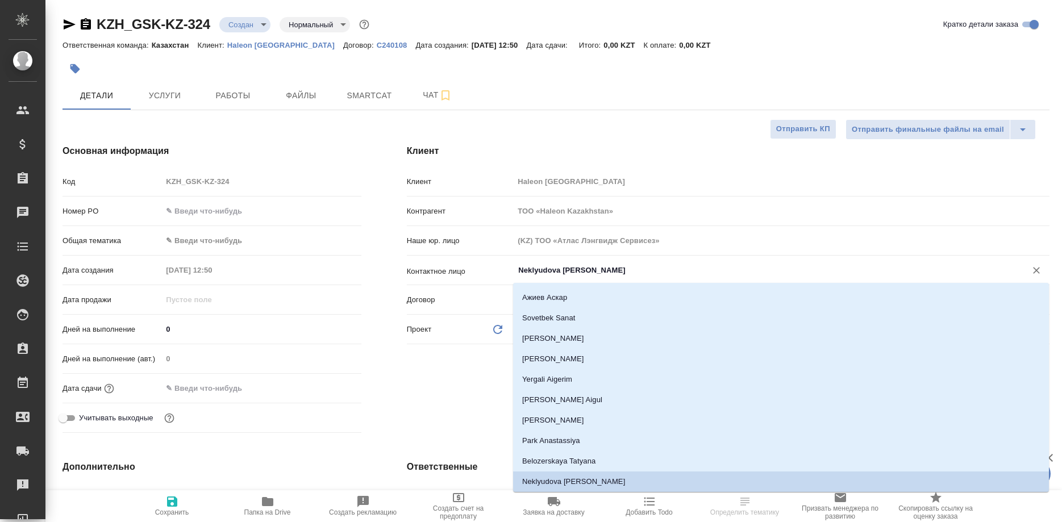
click at [377, 379] on div "Основная информация Код KZH_GSK-KZ-324 Номер PO Общая тематика ✎ Введи что-нибу…" at bounding box center [212, 291] width 344 height 339
click at [551, 268] on input "Neklyudova Yuliya" at bounding box center [762, 271] width 491 height 14
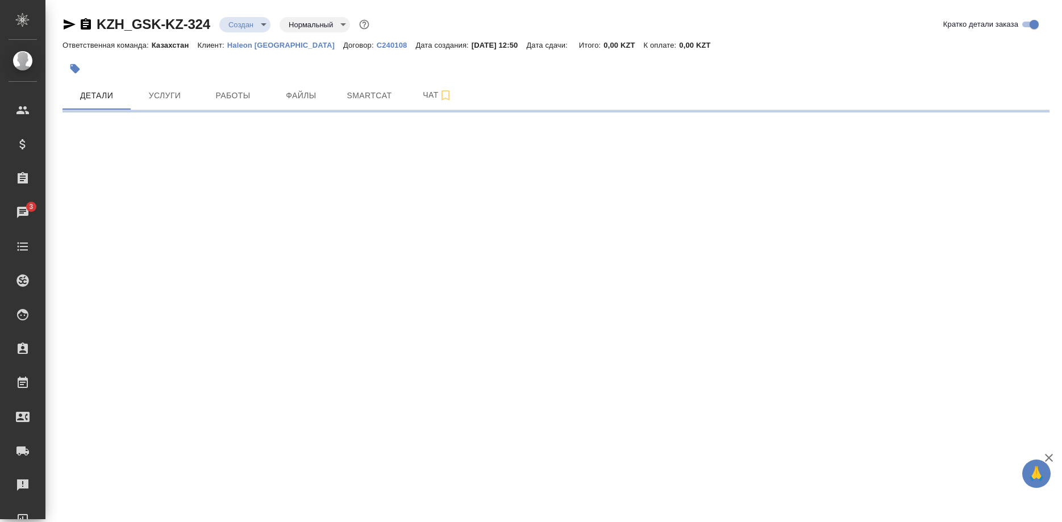
select select "RU"
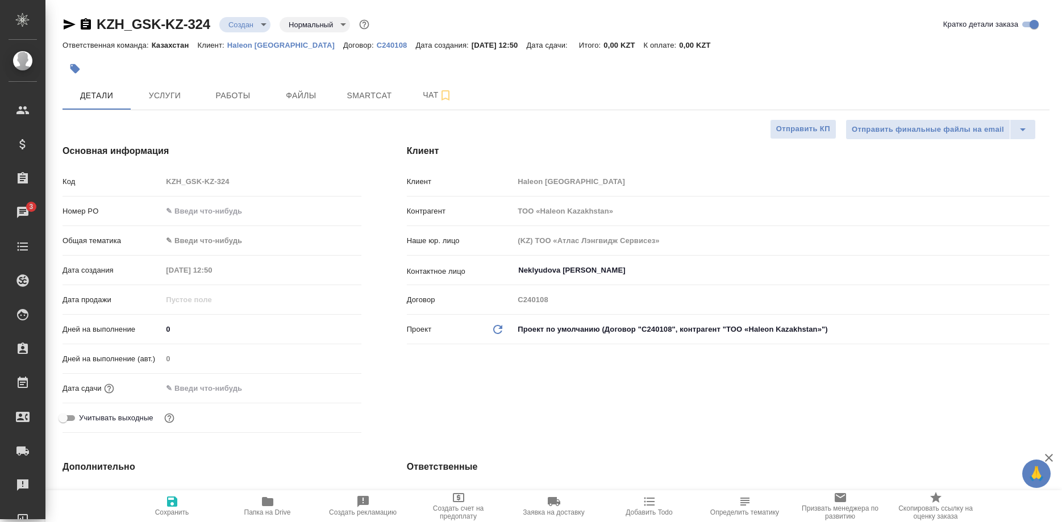
type textarea "x"
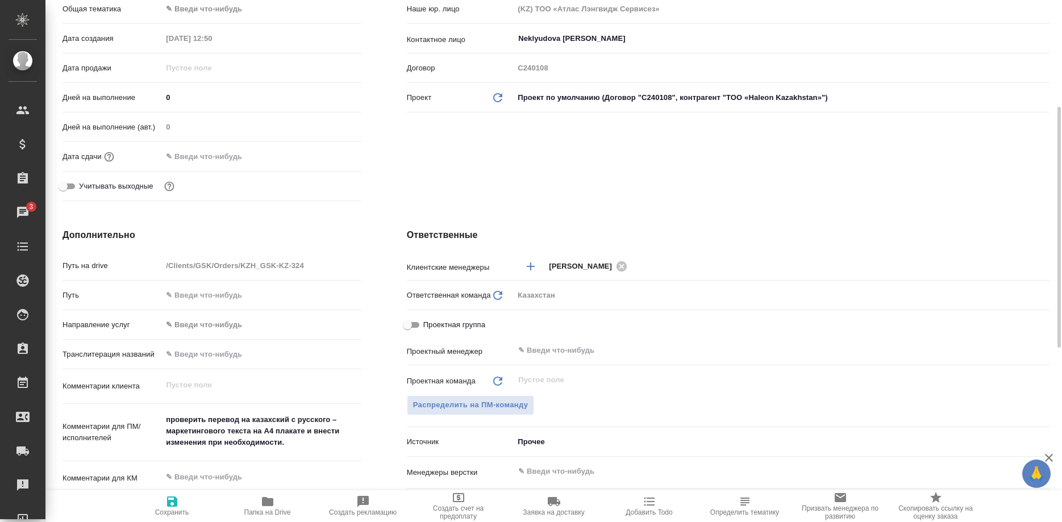
scroll to position [464, 0]
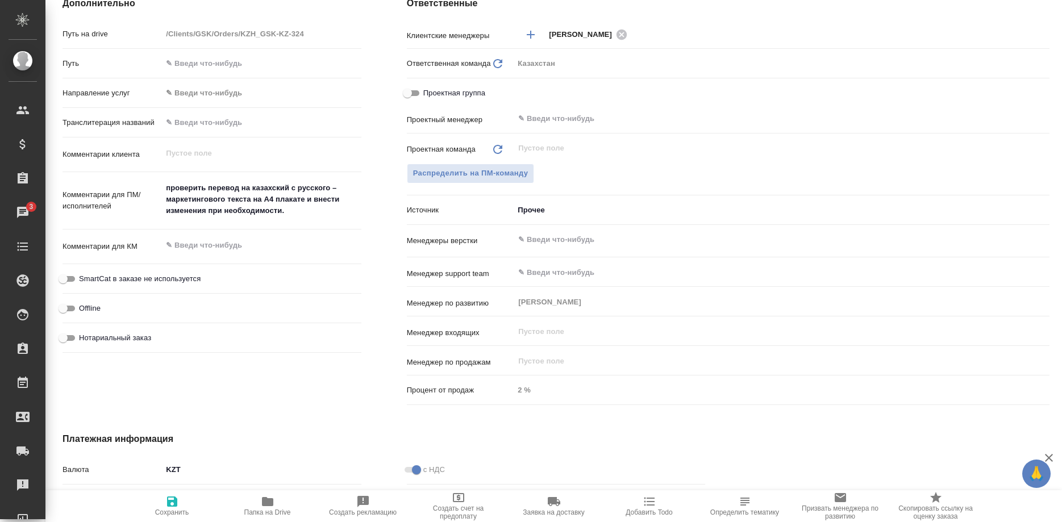
click at [265, 506] on icon "button" at bounding box center [267, 501] width 11 height 9
type textarea "x"
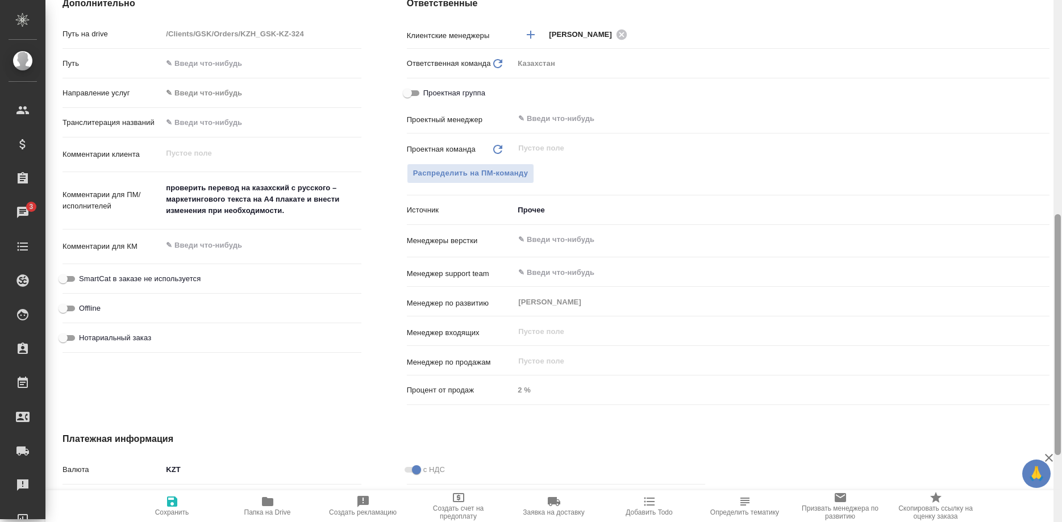
type textarea "x"
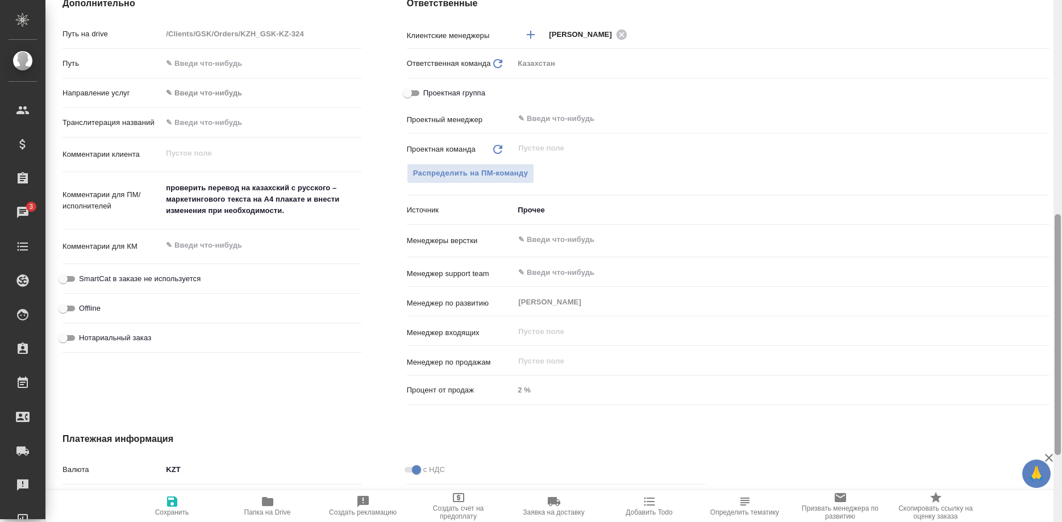
type textarea "x"
click at [163, 359] on div "Дополнительно Путь на drive /Clients/GSK/Orders/KZH_GSK-KZ-324 Путь Направление…" at bounding box center [212, 203] width 344 height 459
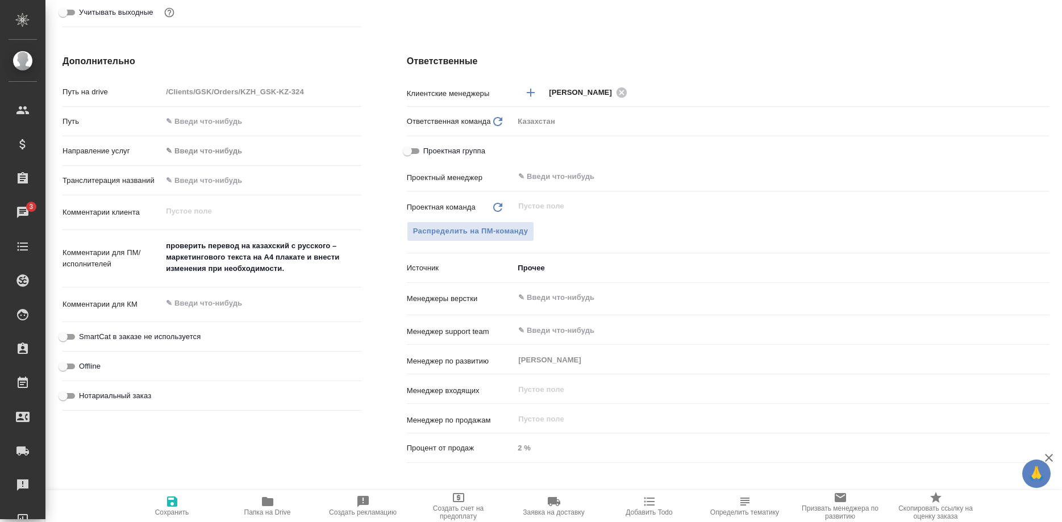
click at [913, 232] on div "Распределить на ПМ-команду" at bounding box center [728, 232] width 643 height 20
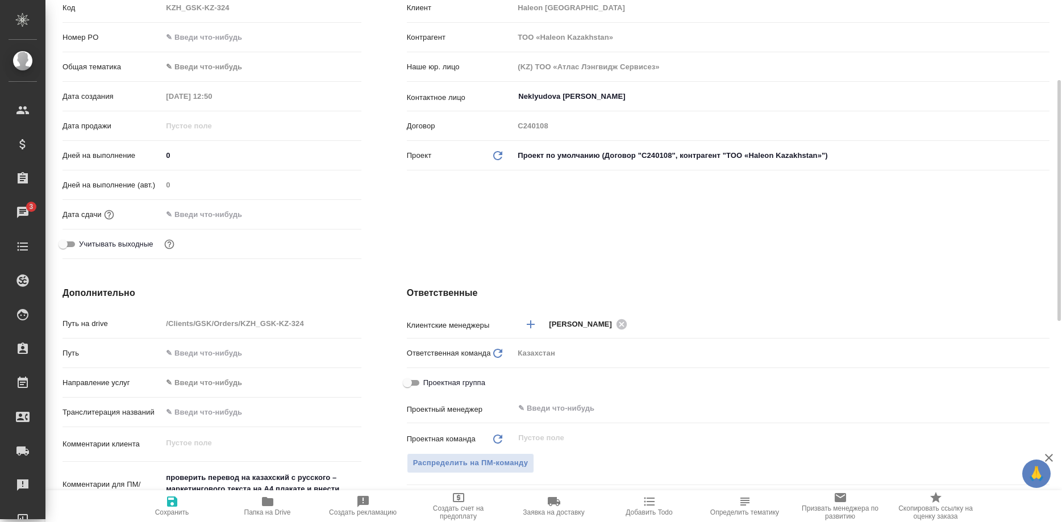
scroll to position [0, 0]
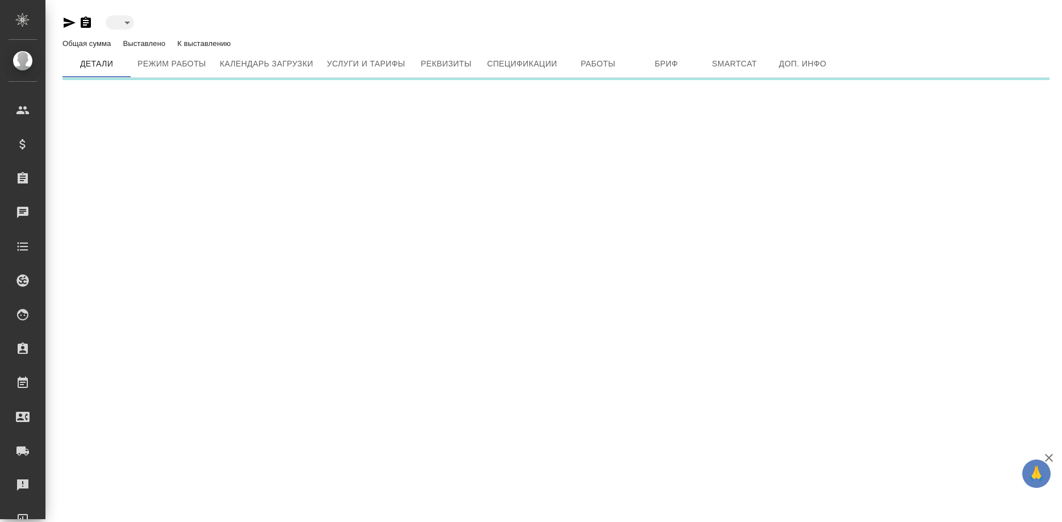
type input "active"
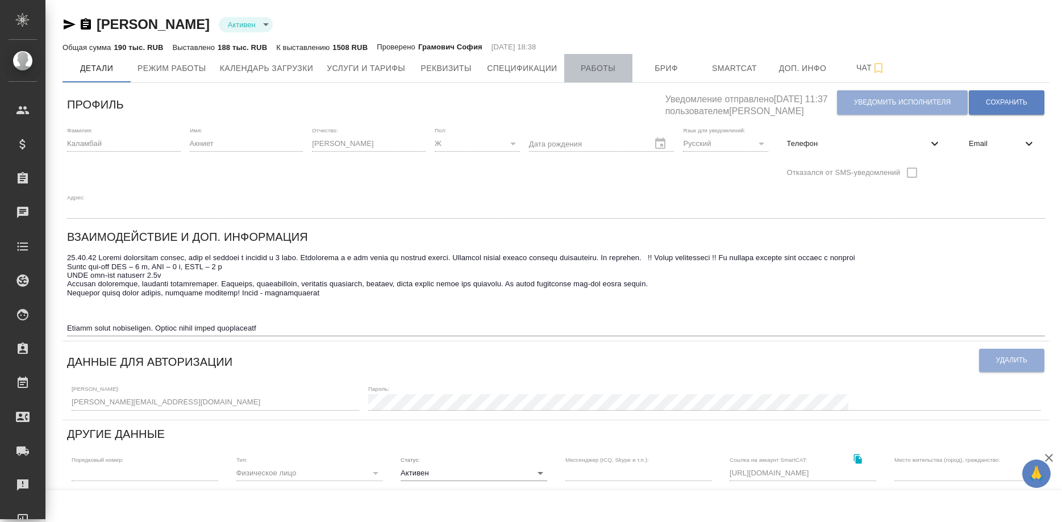
click at [584, 66] on span "Работы" at bounding box center [598, 68] width 55 height 14
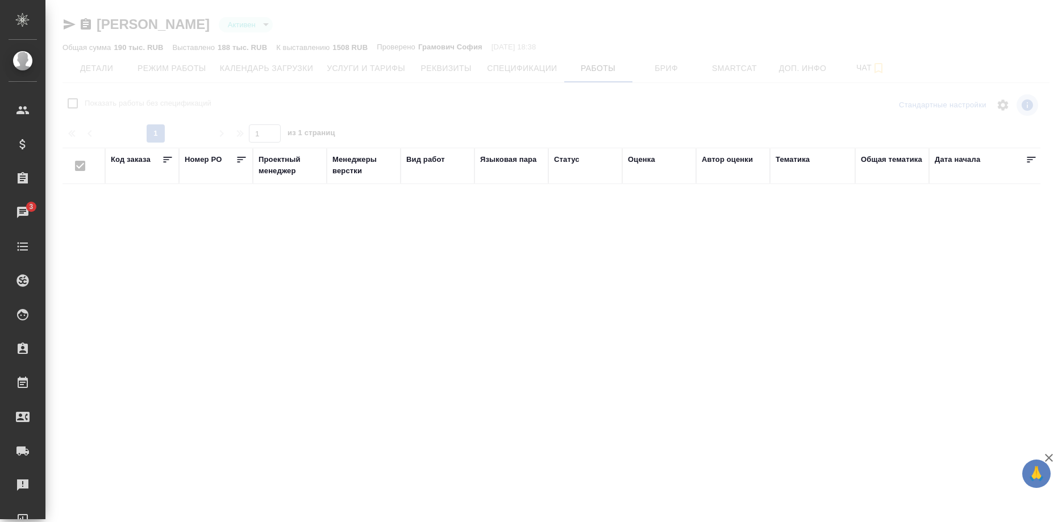
checkbox input "false"
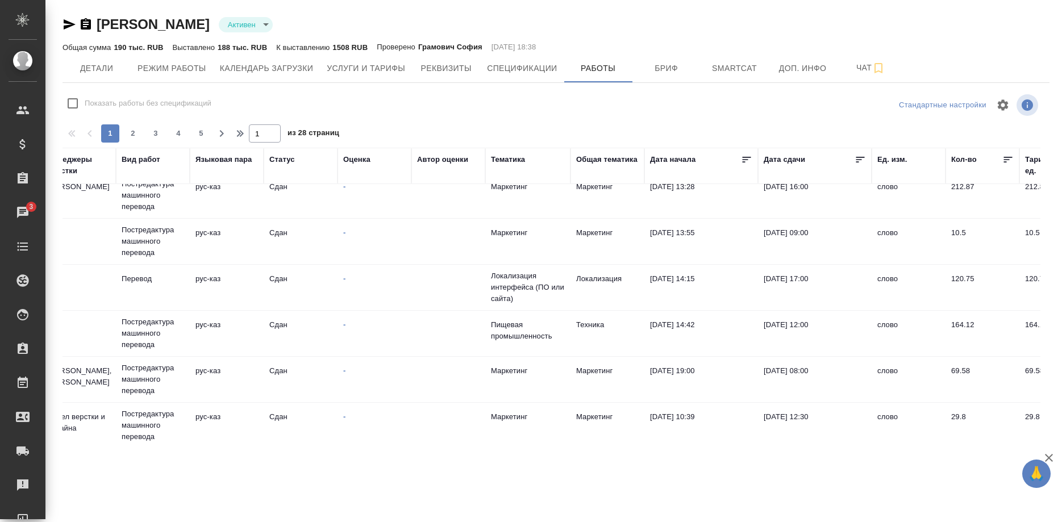
scroll to position [0, 285]
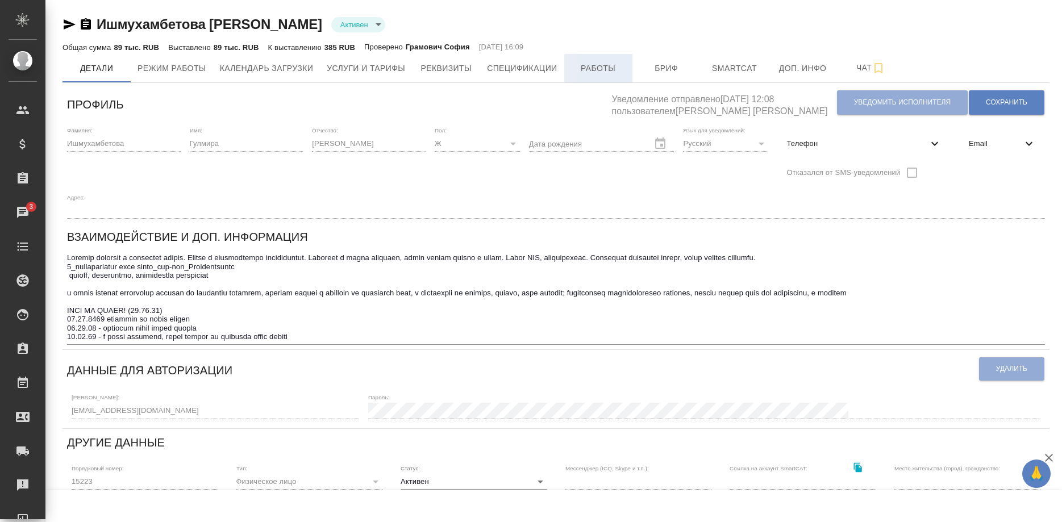
click at [585, 73] on span "Работы" at bounding box center [598, 68] width 55 height 14
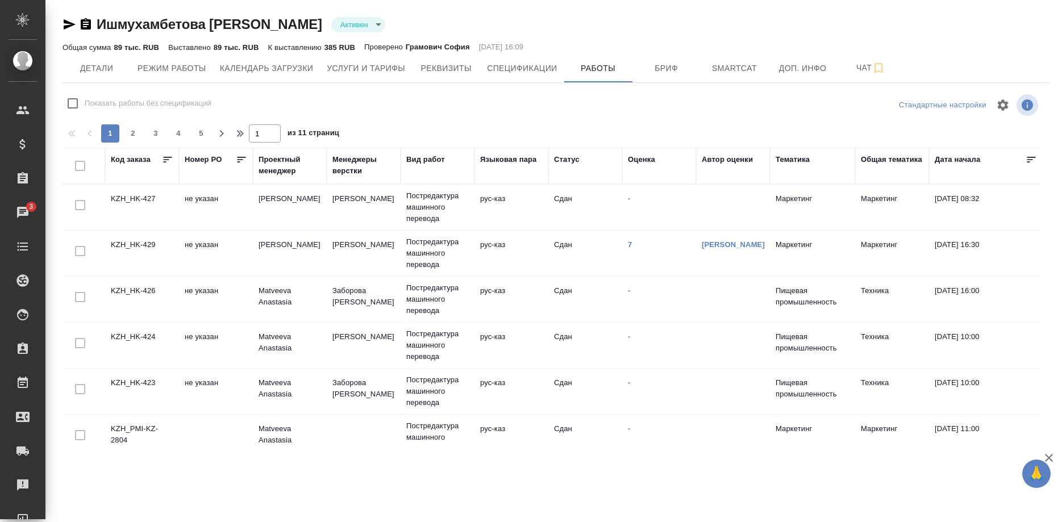
checkbox input "false"
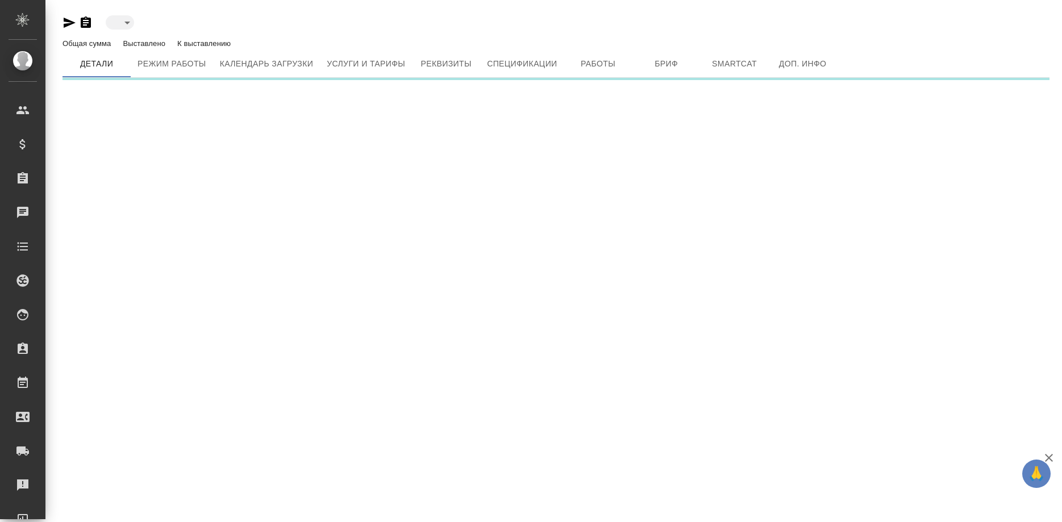
type input "active"
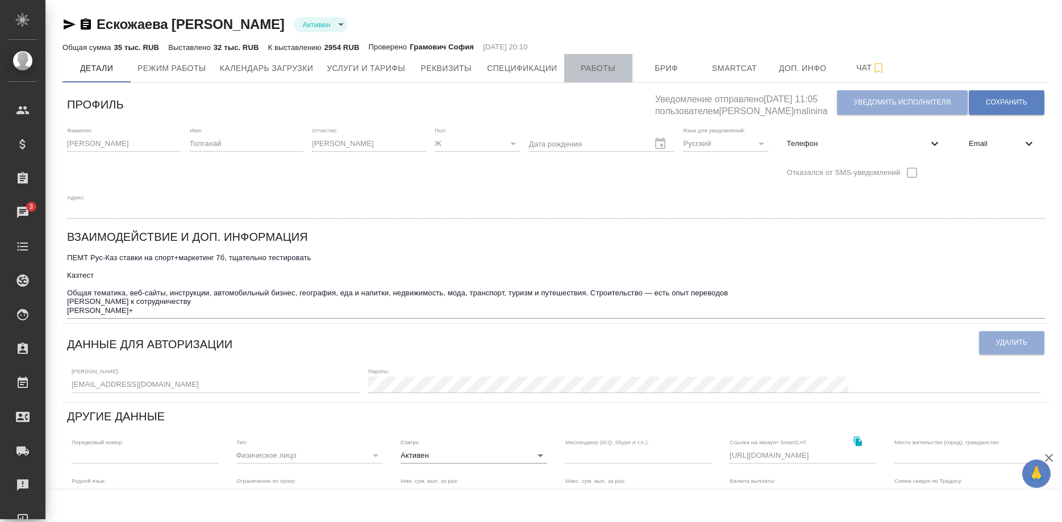
click at [575, 68] on span "Работы" at bounding box center [598, 68] width 55 height 14
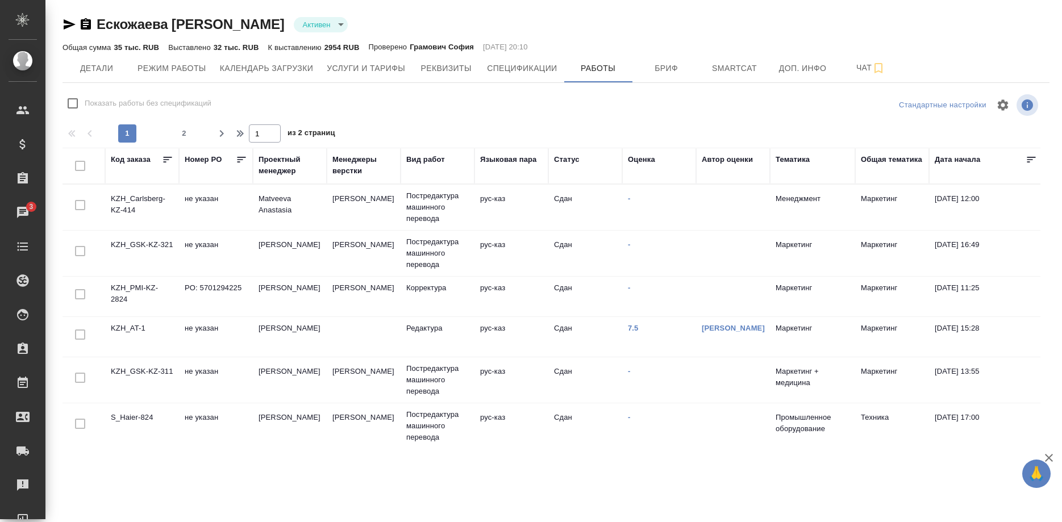
checkbox input "false"
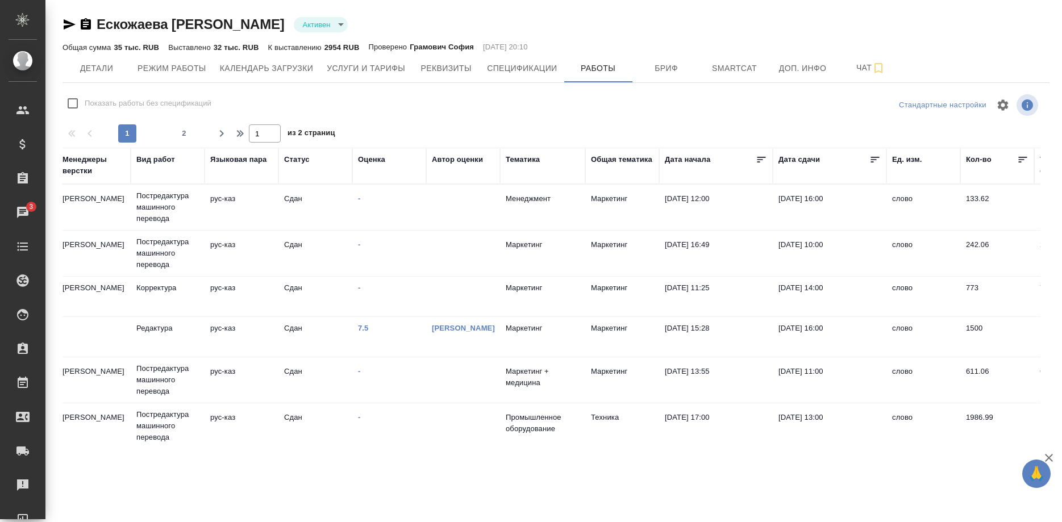
scroll to position [0, 280]
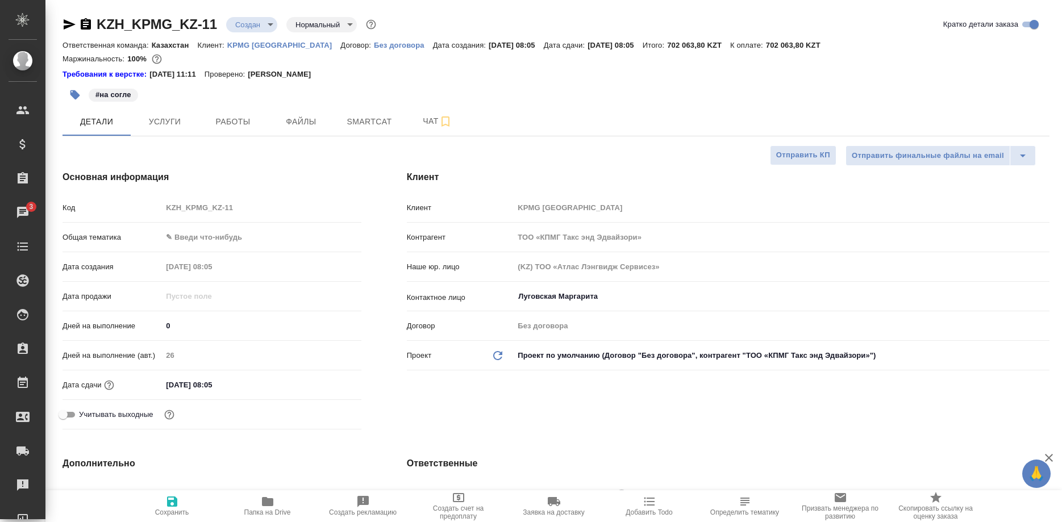
select select "RU"
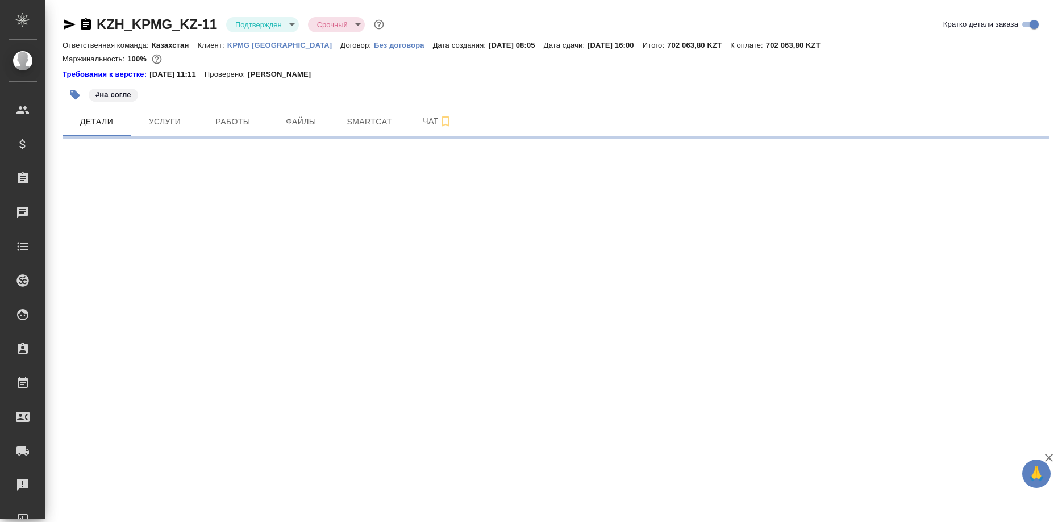
select select "RU"
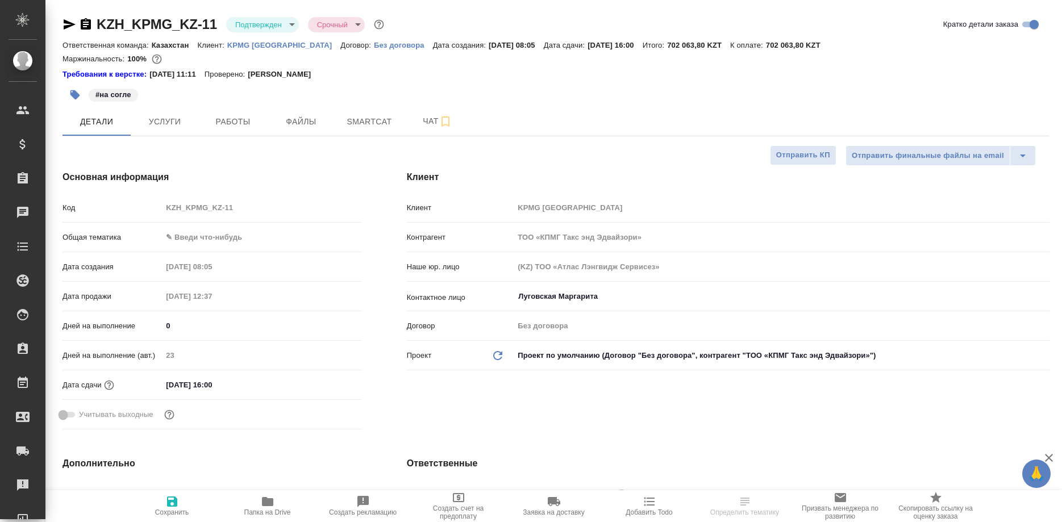
type textarea "x"
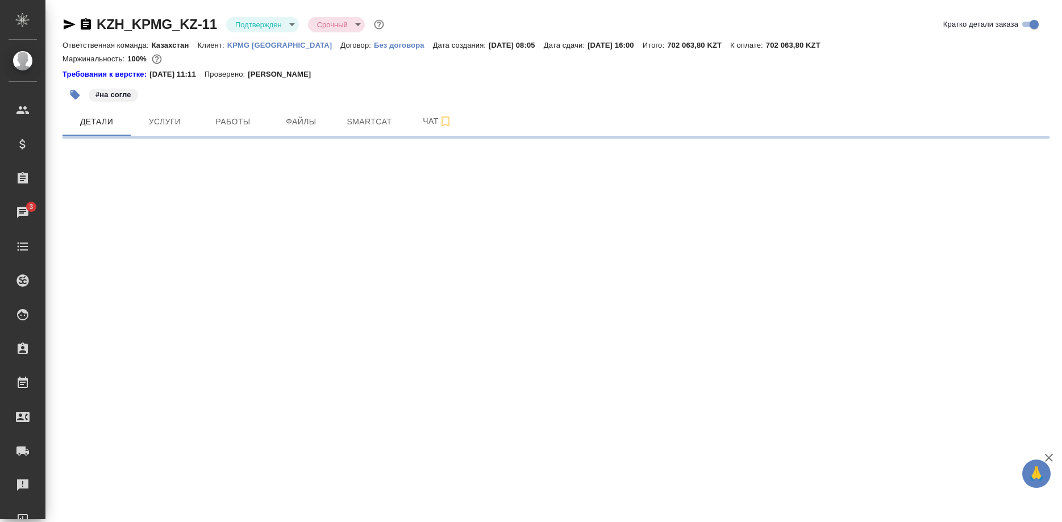
select select "RU"
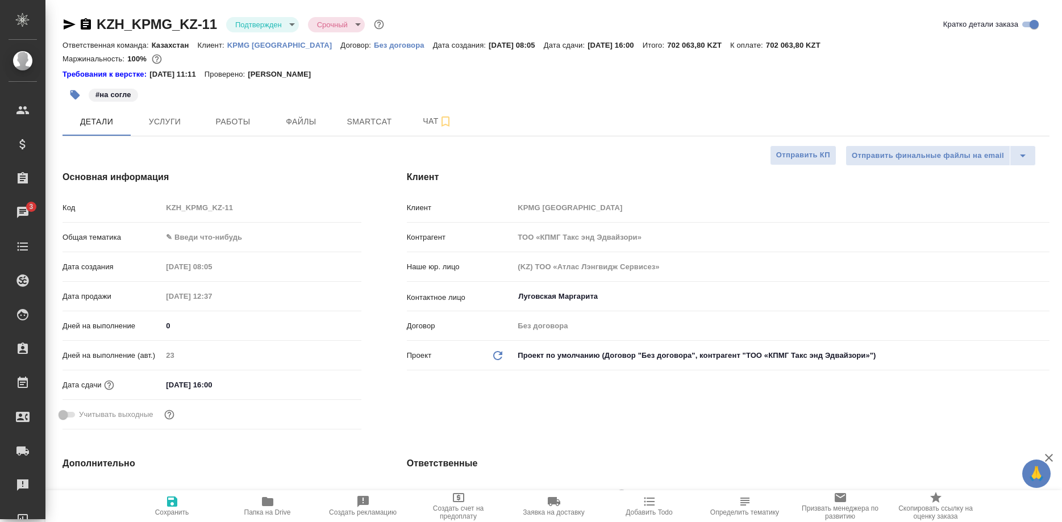
type textarea "x"
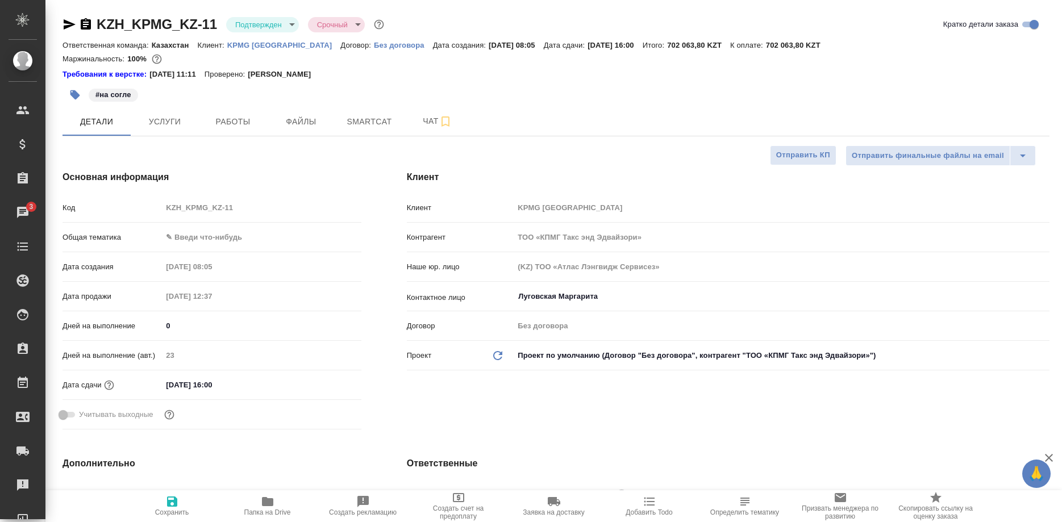
type textarea "x"
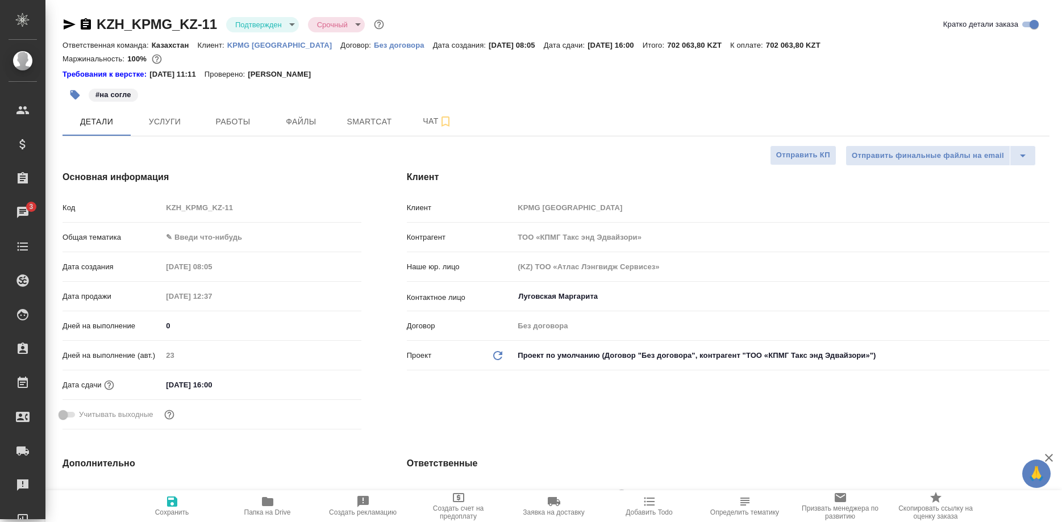
type textarea "x"
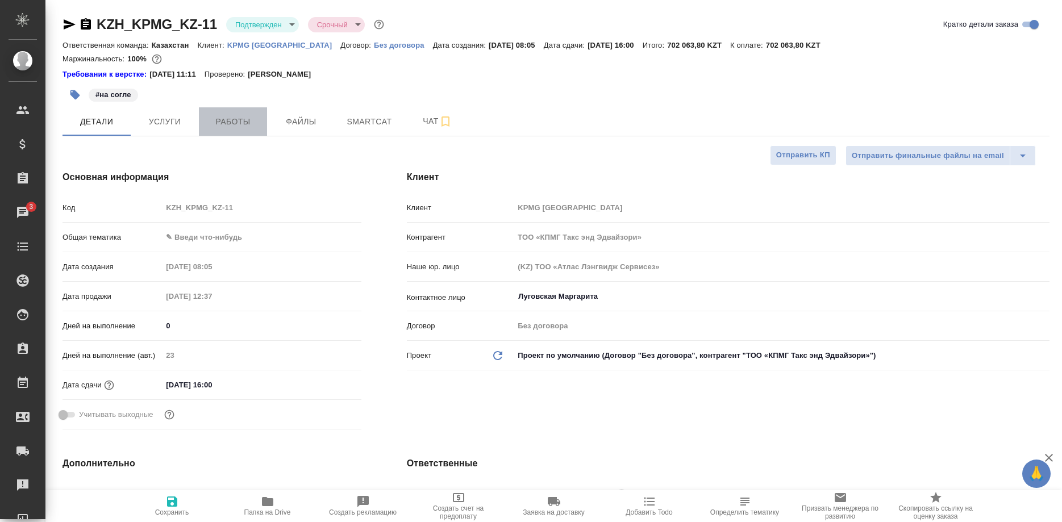
click at [238, 120] on span "Работы" at bounding box center [233, 122] width 55 height 14
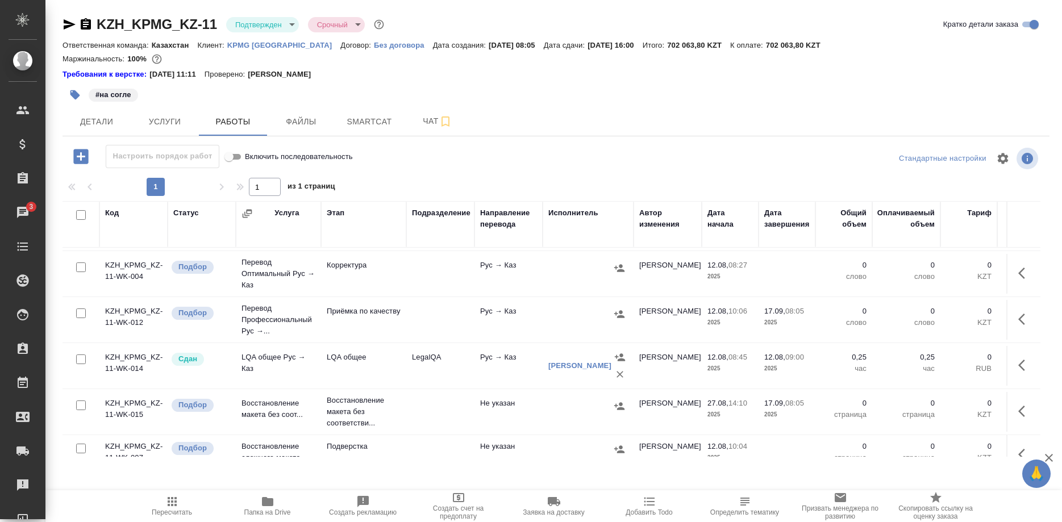
scroll to position [505, 0]
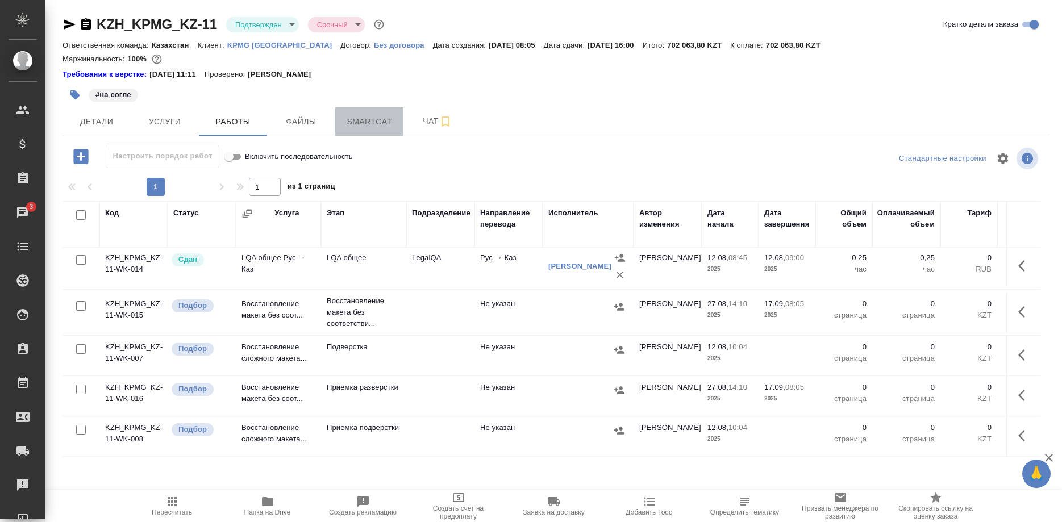
click at [356, 130] on button "Smartcat" at bounding box center [369, 121] width 68 height 28
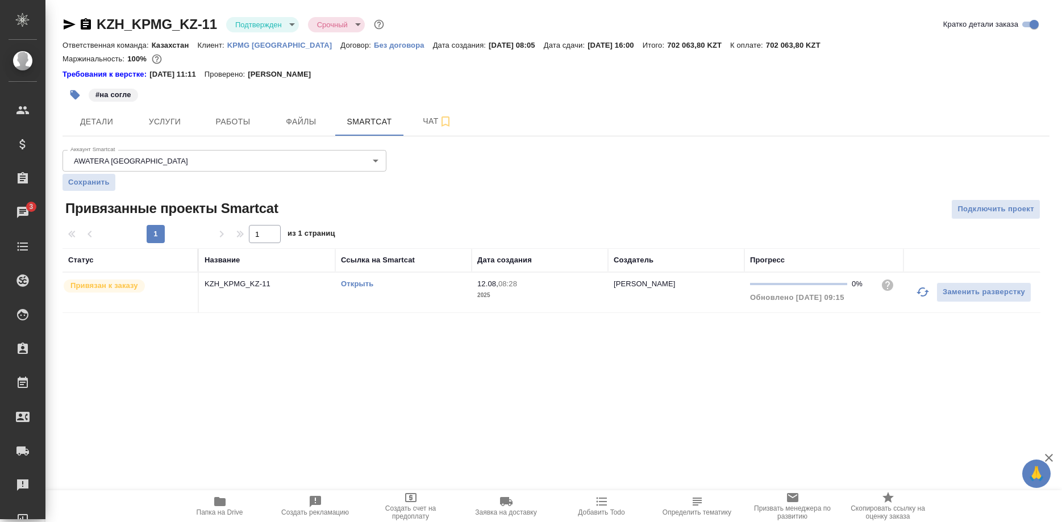
click at [361, 282] on link "Открыть" at bounding box center [357, 284] width 32 height 9
click at [248, 116] on span "Работы" at bounding box center [233, 122] width 55 height 14
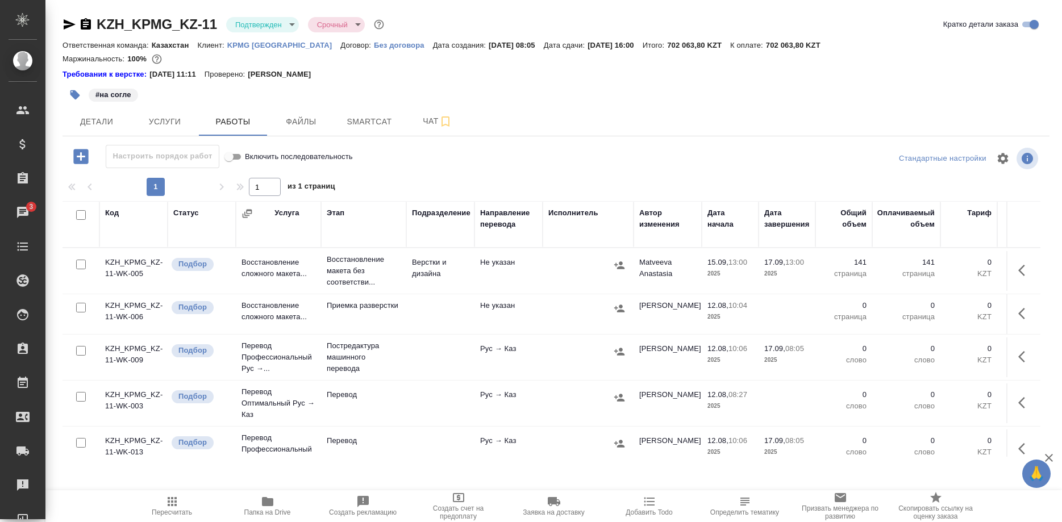
click at [120, 276] on td "KZH_KPMG_KZ-11-WK-005" at bounding box center [133, 271] width 68 height 40
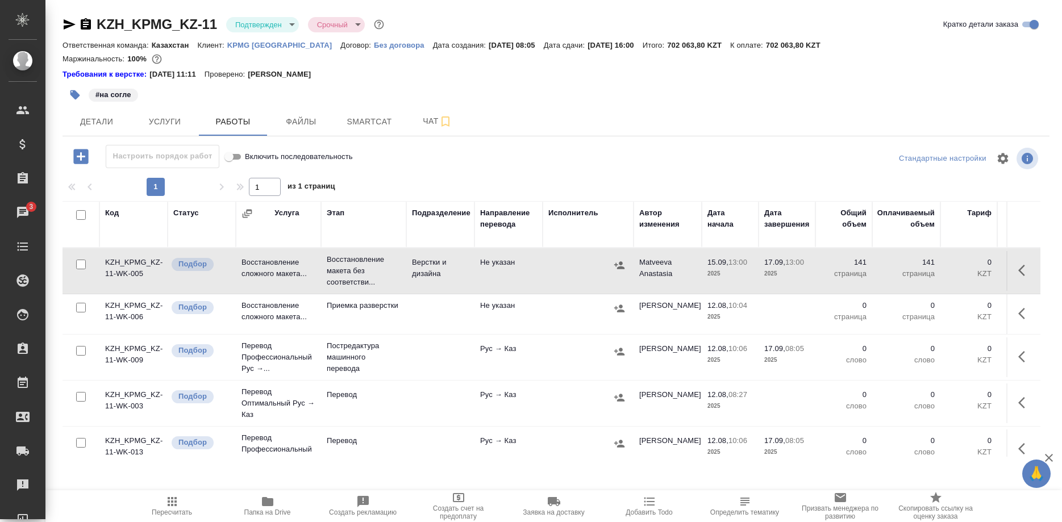
click at [927, 119] on div "Детали Услуги Работы Файлы Smartcat Чат" at bounding box center [556, 121] width 987 height 28
click at [173, 124] on span "Услуги" at bounding box center [165, 122] width 55 height 14
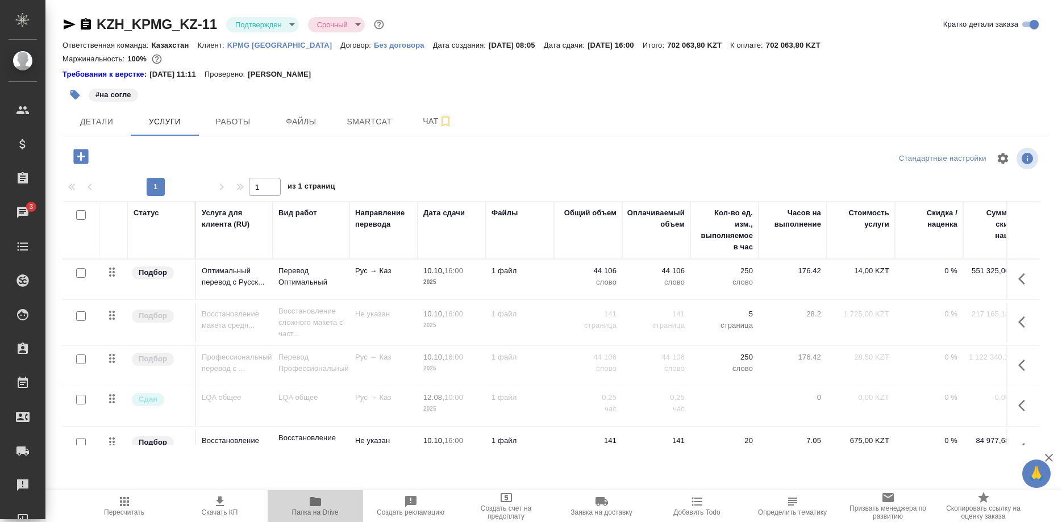
click at [314, 507] on icon "button" at bounding box center [316, 502] width 14 height 14
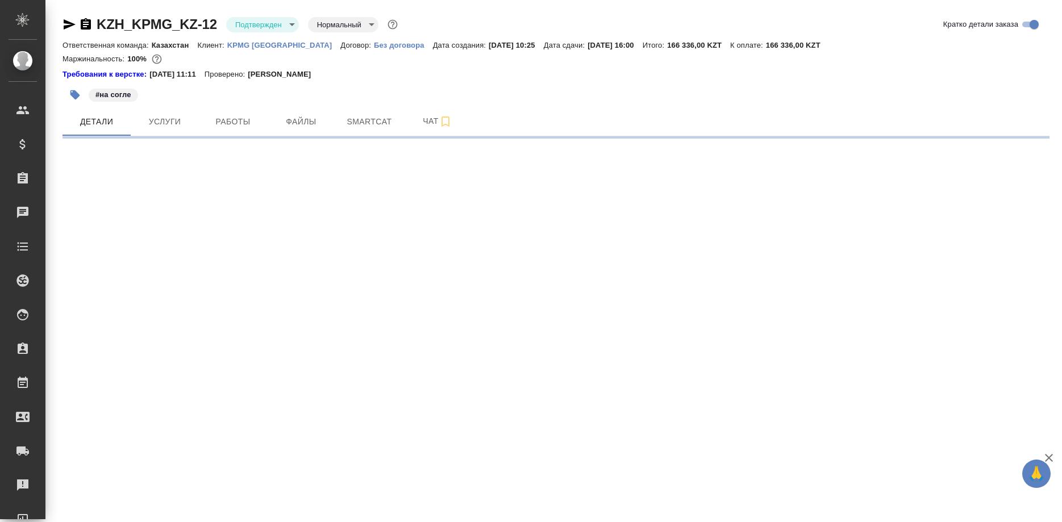
select select "RU"
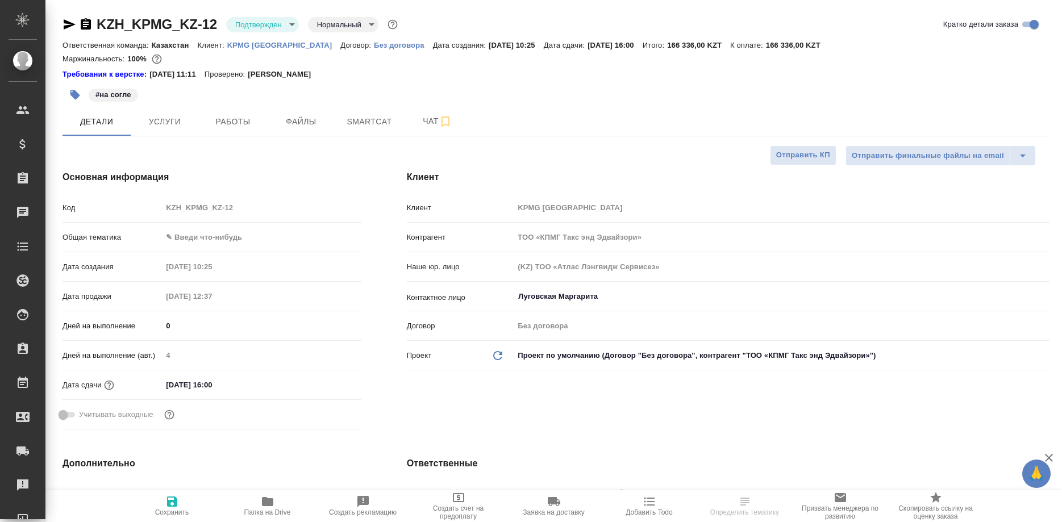
type textarea "x"
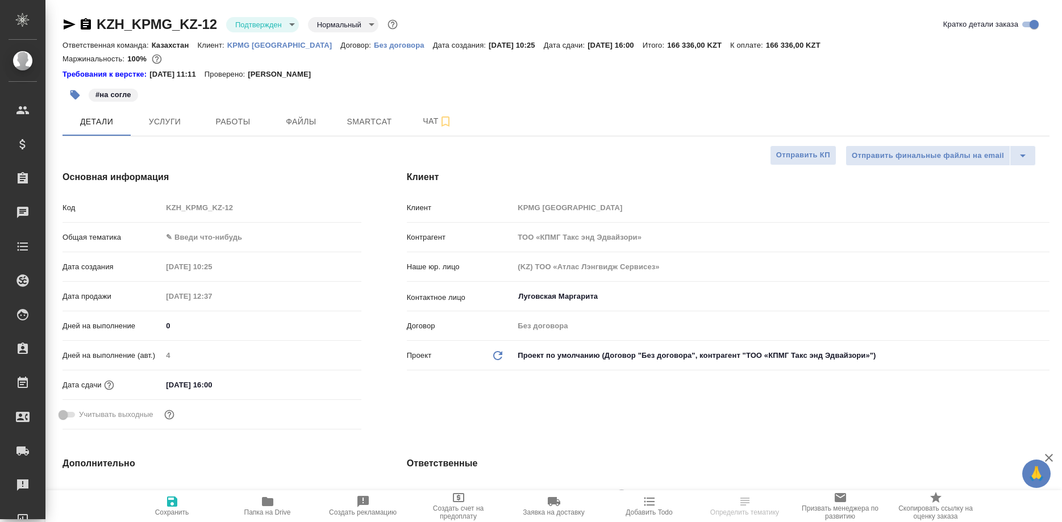
type textarea "x"
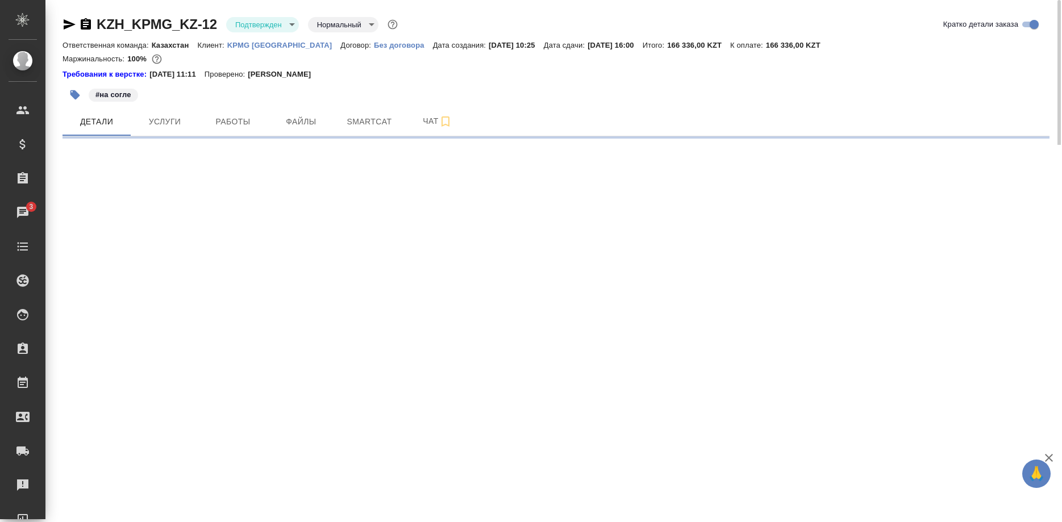
select select "RU"
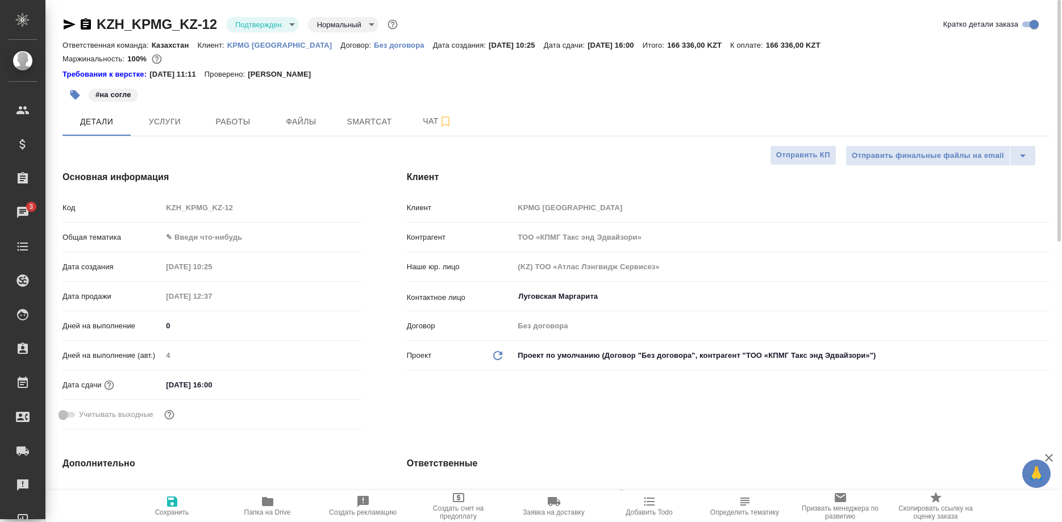
type textarea "x"
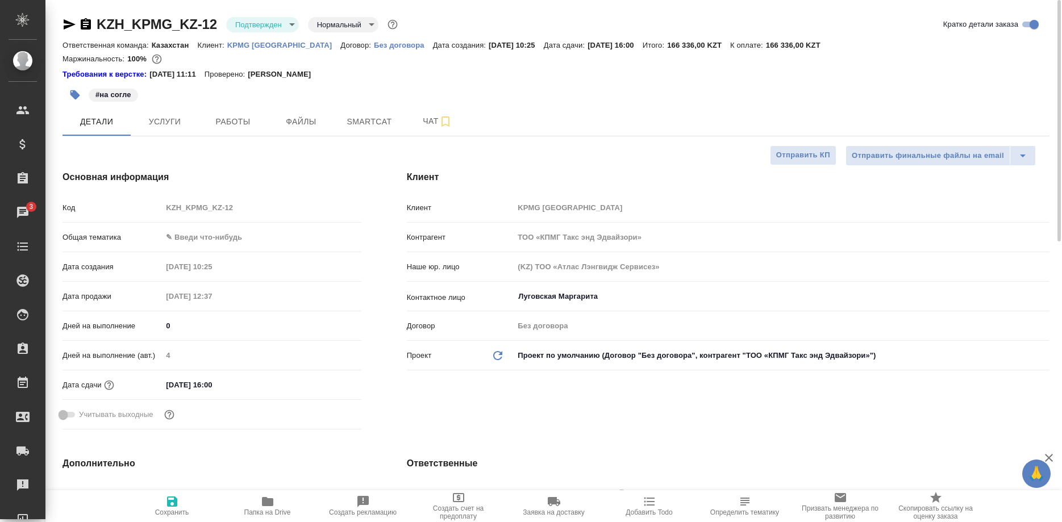
type textarea "x"
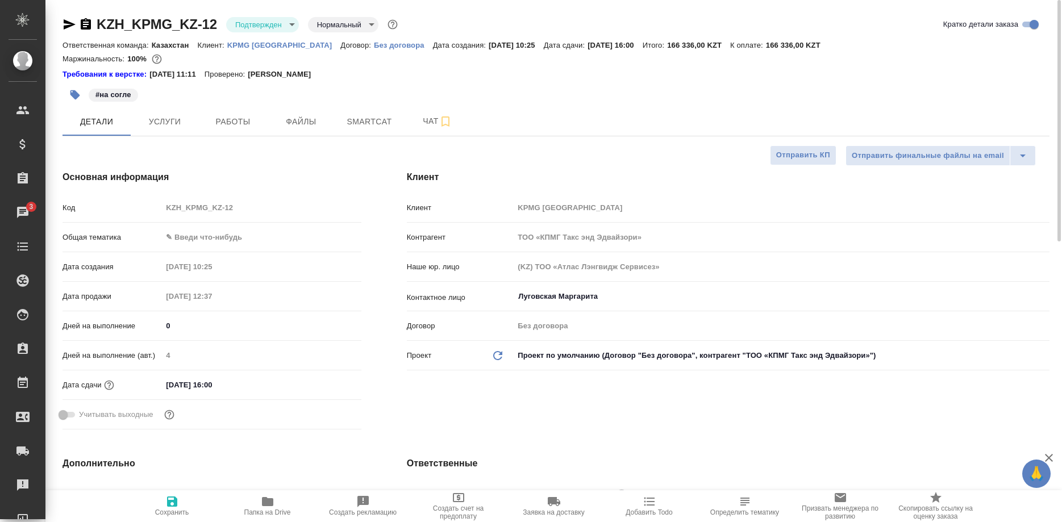
type textarea "x"
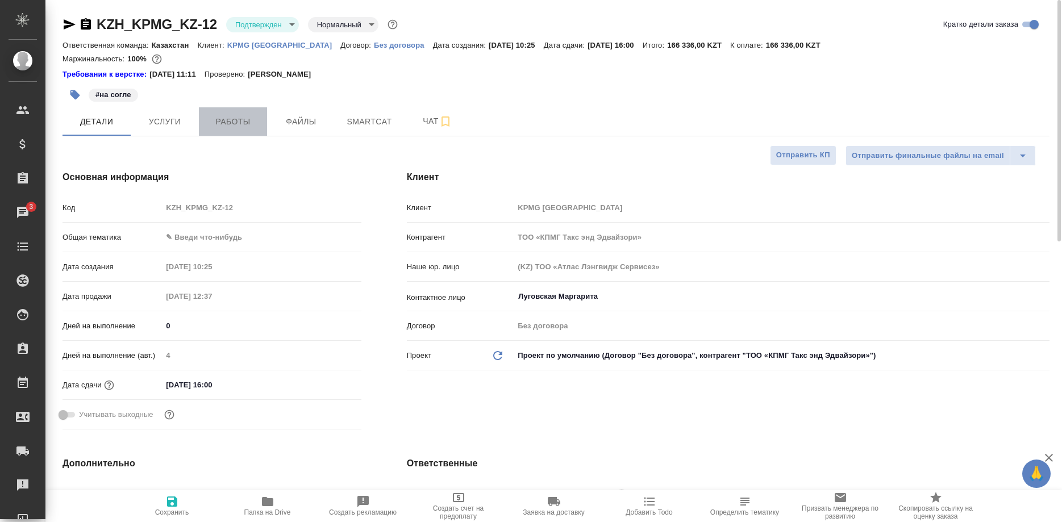
click at [234, 126] on span "Работы" at bounding box center [233, 122] width 55 height 14
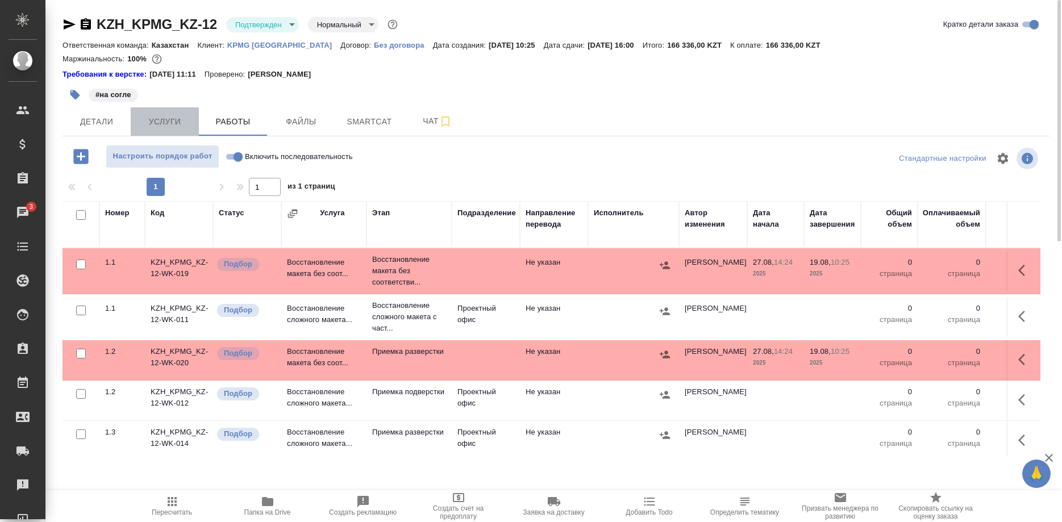
click at [175, 125] on span "Услуги" at bounding box center [165, 122] width 55 height 14
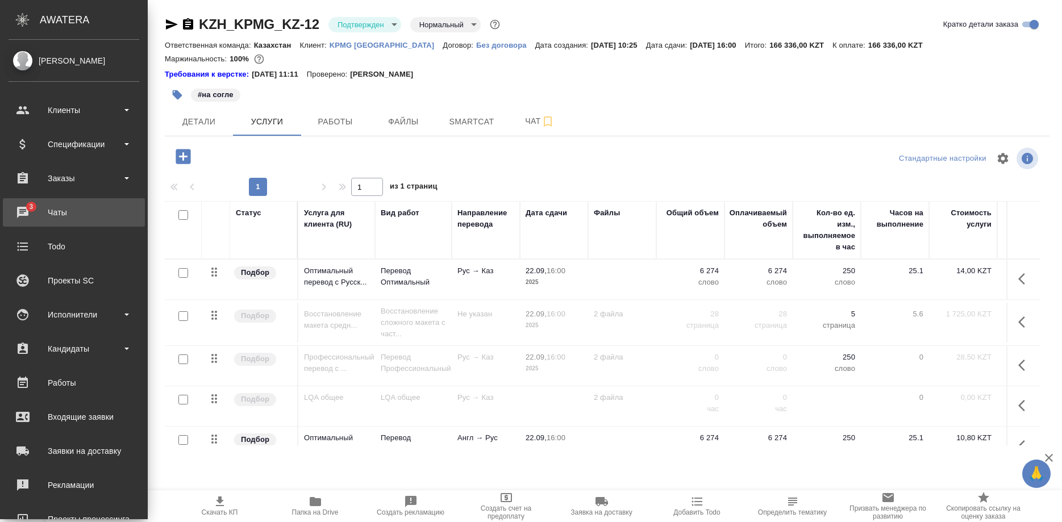
click at [17, 220] on div "Чаты" at bounding box center [74, 212] width 131 height 17
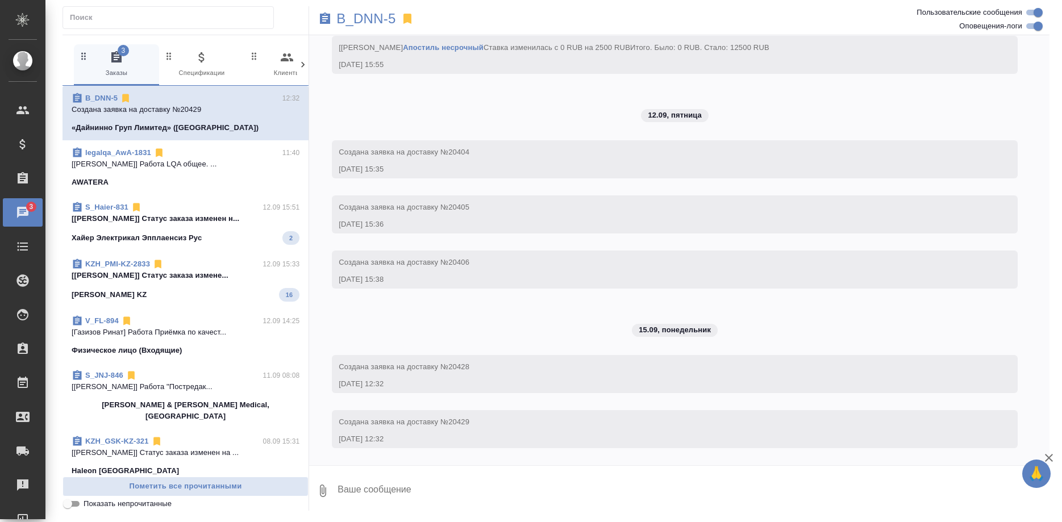
scroll to position [6816, 0]
click at [243, 215] on p "[Усманова Ольга] Статус заказа изменен н..." at bounding box center [186, 218] width 228 height 11
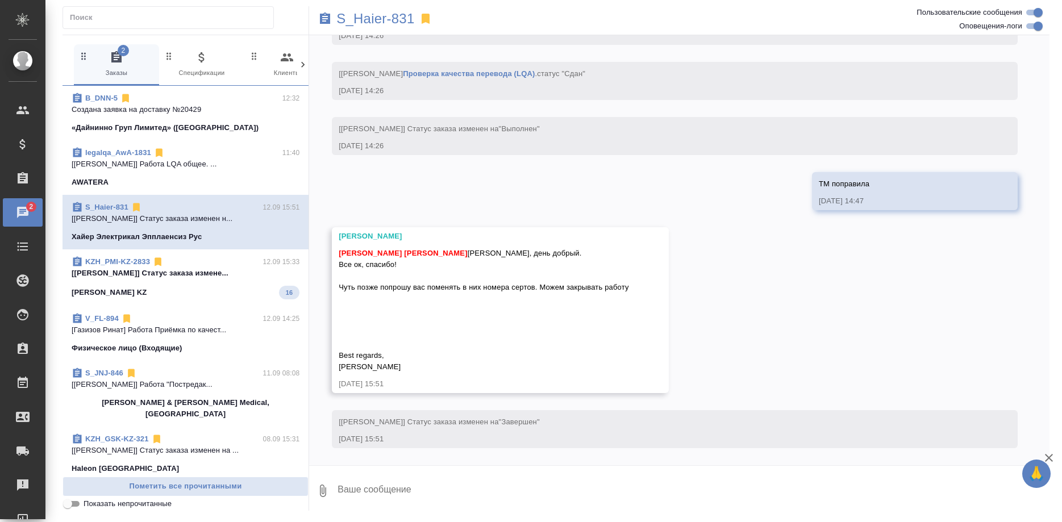
scroll to position [18007, 0]
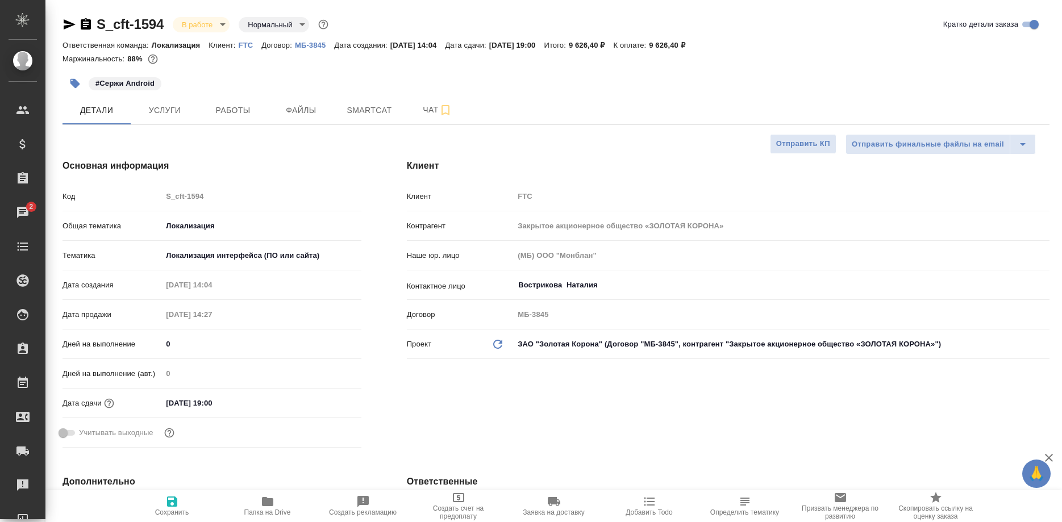
select select "RU"
click at [243, 110] on span "Работы" at bounding box center [233, 110] width 55 height 14
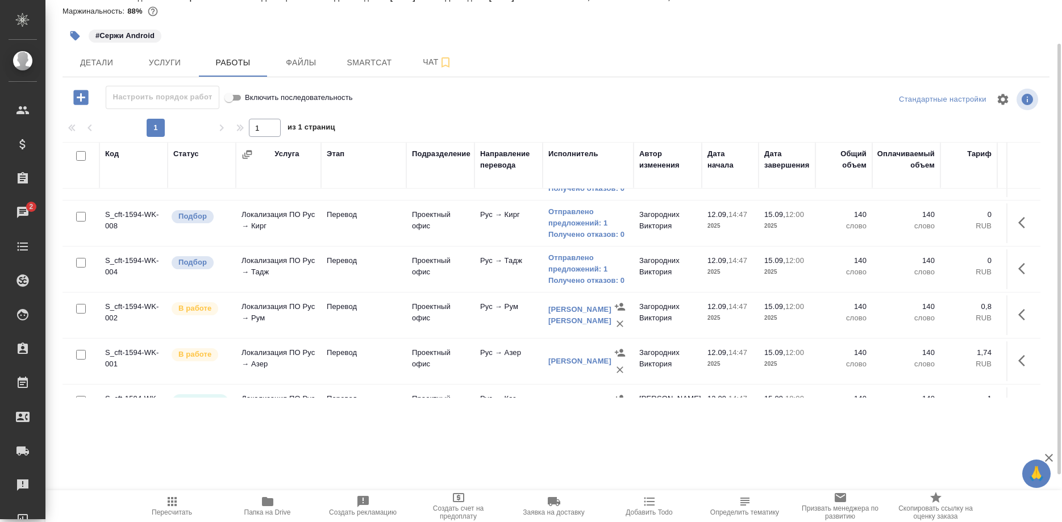
scroll to position [160, 0]
